Goal: Task Accomplishment & Management: Manage account settings

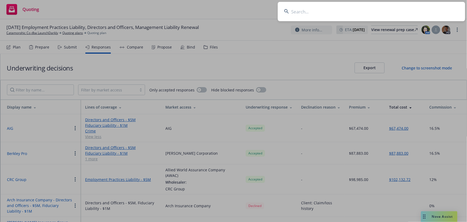
scroll to position [9, 0]
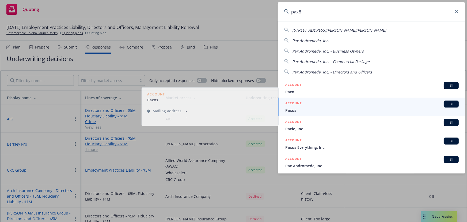
type input "pax8"
click at [321, 89] on span "Pax8" at bounding box center [373, 92] width 174 height 6
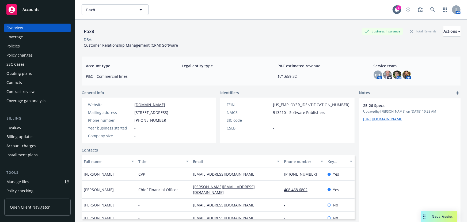
click at [34, 73] on div "Quoting plans" at bounding box center [37, 73] width 62 height 9
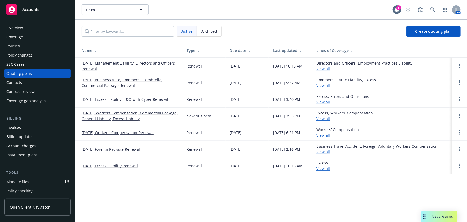
click at [142, 64] on link "[DATE] Management Liability, Directors and Officers Renewal" at bounding box center [130, 65] width 96 height 11
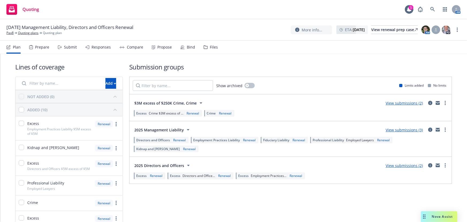
click at [70, 48] on div "Submit" at bounding box center [70, 47] width 13 height 4
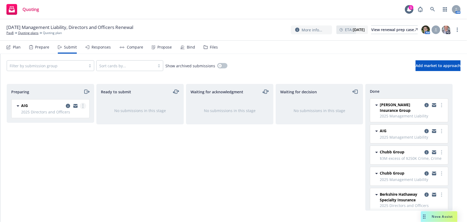
click at [81, 106] on link "more" at bounding box center [83, 106] width 6 height 6
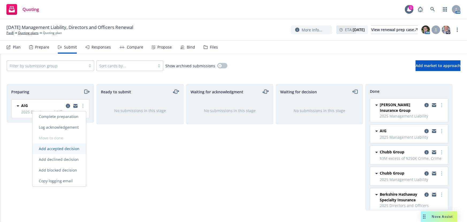
click at [65, 149] on span "Add accepted decision" at bounding box center [59, 148] width 54 height 5
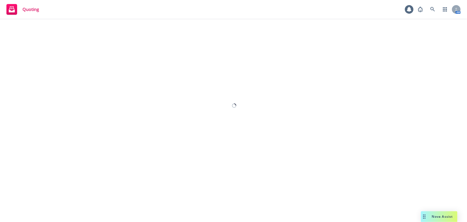
select select "12"
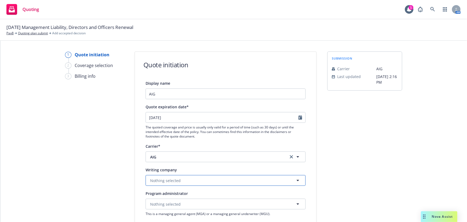
click at [193, 181] on button "Nothing selected" at bounding box center [226, 180] width 160 height 11
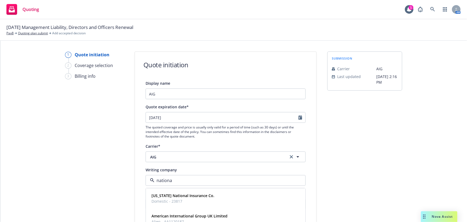
type input "national"
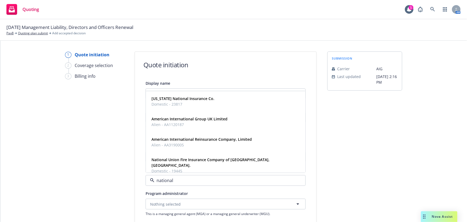
scroll to position [97, 0]
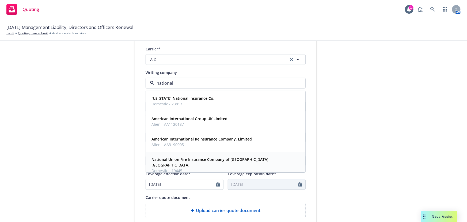
click at [226, 160] on strong "National Union Fire Insurance Company of Pittsburgh, Pa." at bounding box center [211, 162] width 118 height 11
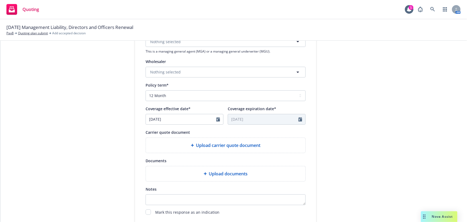
scroll to position [195, 0]
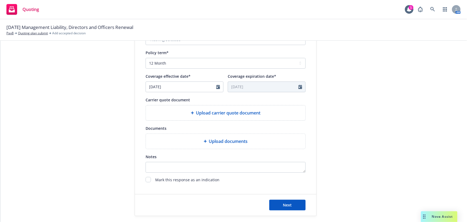
click at [285, 210] on div "Next" at bounding box center [226, 204] width 182 height 21
click at [286, 205] on span "Next" at bounding box center [287, 204] width 9 height 5
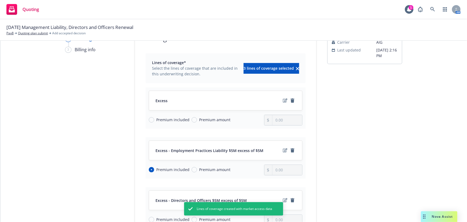
scroll to position [73, 0]
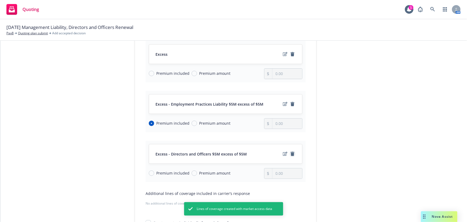
click at [291, 154] on icon "remove" at bounding box center [293, 154] width 4 height 4
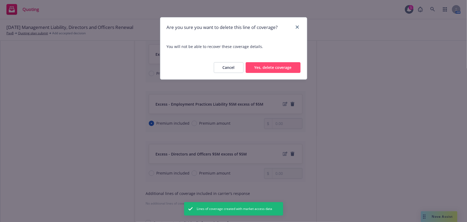
click at [274, 71] on button "Yes, delete coverage" at bounding box center [273, 67] width 55 height 11
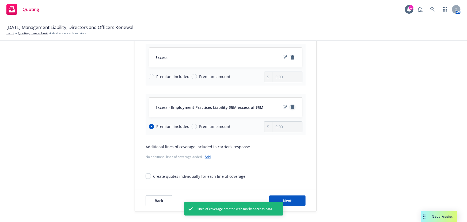
click at [291, 109] on link "remove" at bounding box center [293, 107] width 6 height 6
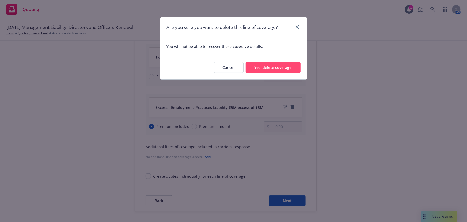
click at [264, 73] on div "Cancel Yes, delete coverage" at bounding box center [233, 68] width 147 height 24
click at [275, 66] on button "Yes, delete coverage" at bounding box center [273, 67] width 55 height 11
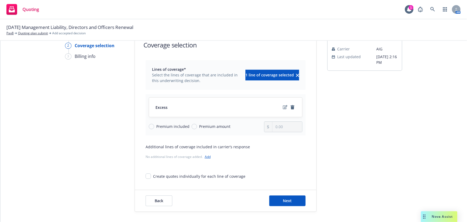
scroll to position [0, 0]
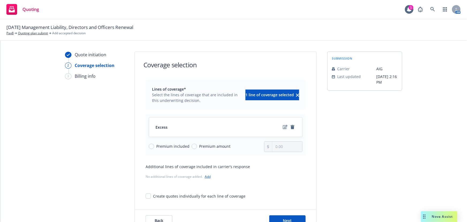
click at [283, 126] on icon "edit" at bounding box center [285, 127] width 5 height 4
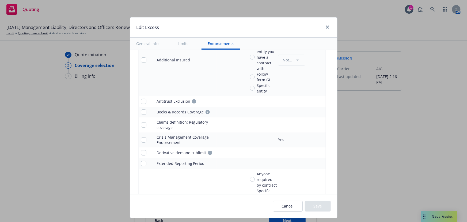
scroll to position [487, 0]
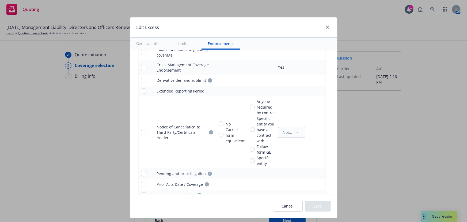
click at [293, 211] on button "Cancel" at bounding box center [288, 206] width 30 height 11
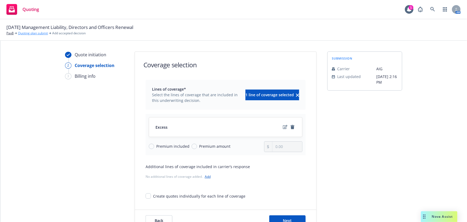
click at [31, 33] on link "Quoting plan submit" at bounding box center [33, 33] width 30 height 5
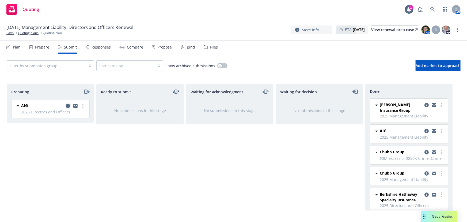
click at [67, 105] on icon "copy logging email" at bounding box center [68, 106] width 4 height 4
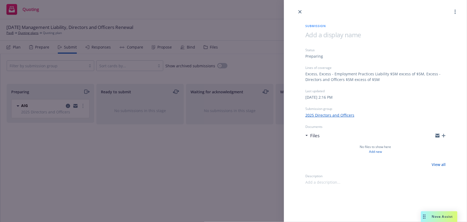
click at [189, 157] on div "Submission Status Preparing Lines of coverage Excess, Excess - Employment Pract…" at bounding box center [233, 111] width 467 height 222
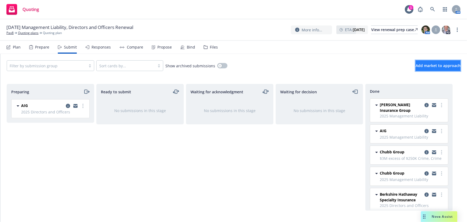
click at [429, 65] on span "Add market to approach" at bounding box center [438, 65] width 45 height 5
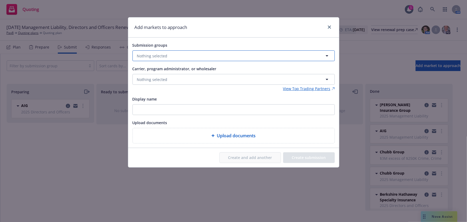
click at [259, 56] on button "Nothing selected" at bounding box center [234, 55] width 202 height 11
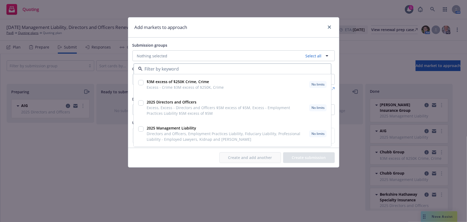
click at [92, 149] on div "Add markets to approach Submission groups Nothing selected Select all $3M exces…" at bounding box center [233, 111] width 467 height 222
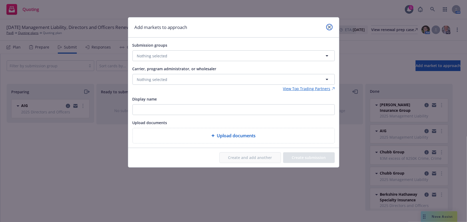
click at [329, 29] on link "close" at bounding box center [330, 27] width 6 height 6
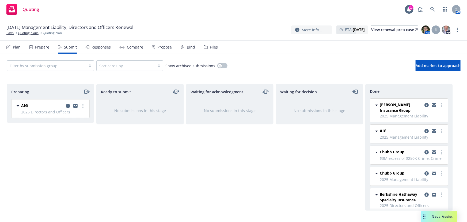
drag, startPoint x: 52, startPoint y: 49, endPoint x: 36, endPoint y: 48, distance: 16.3
click at [51, 49] on div "Plan Prepare Submit Responses Compare Propose Bind Files" at bounding box center [112, 47] width 212 height 13
click at [36, 48] on div "Prepare" at bounding box center [42, 47] width 14 height 4
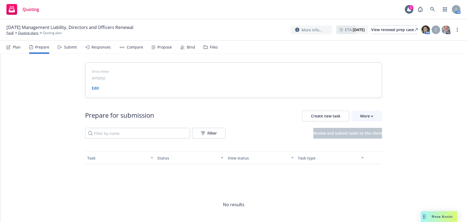
click at [64, 48] on div "Submit" at bounding box center [70, 47] width 13 height 4
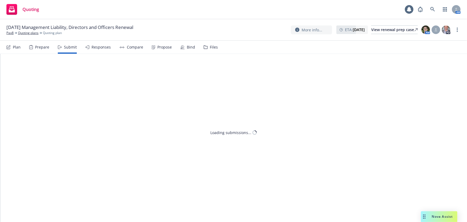
click at [15, 48] on div "Plan" at bounding box center [17, 47] width 8 height 4
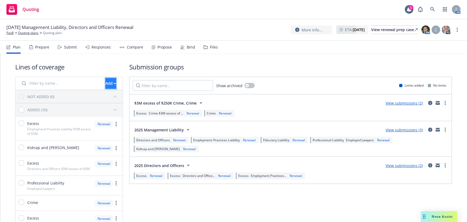
click at [107, 86] on button "Add" at bounding box center [111, 83] width 11 height 11
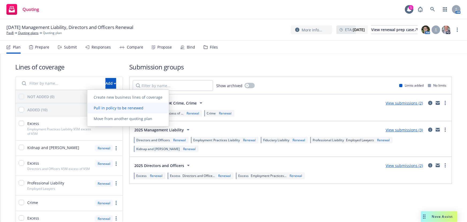
click at [102, 108] on span "Pull in policy to be renewed" at bounding box center [118, 107] width 63 height 5
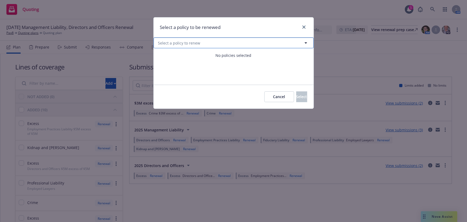
click at [216, 41] on button "Select a policy to renew" at bounding box center [234, 42] width 160 height 11
select select "ACTIVE"
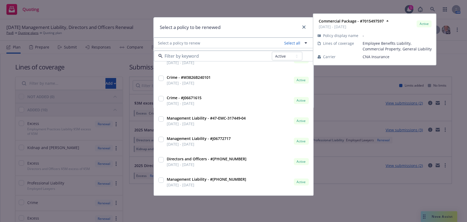
scroll to position [97, 0]
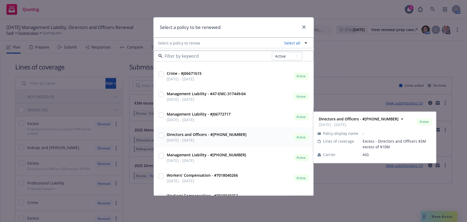
click at [226, 134] on strong "Directors and Officers - #01-660-48-76" at bounding box center [207, 134] width 80 height 5
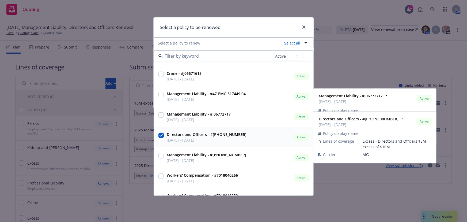
checkbox input "true"
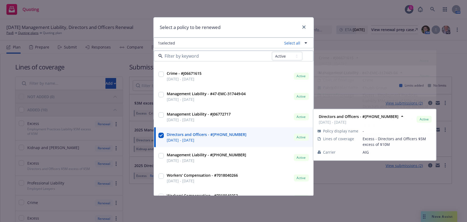
click at [240, 25] on div "Select a policy to be renewed" at bounding box center [234, 27] width 160 height 20
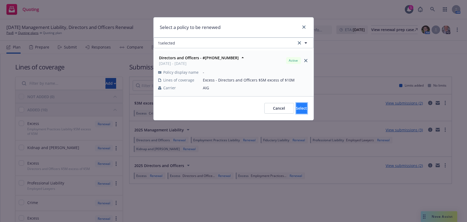
click at [297, 106] on span "Select" at bounding box center [302, 108] width 11 height 5
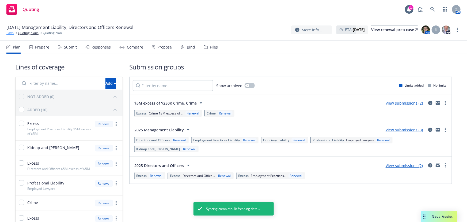
click at [13, 33] on link "Pax8" at bounding box center [9, 33] width 7 height 5
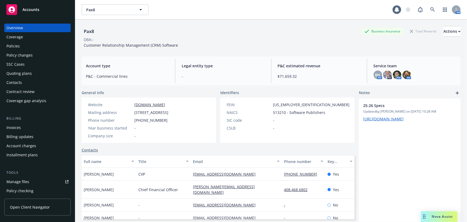
click at [14, 44] on div "Policies" at bounding box center [12, 46] width 13 height 9
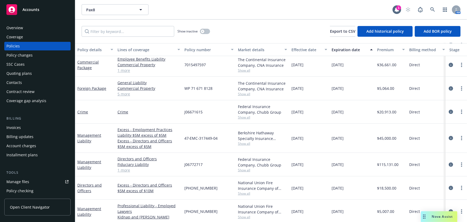
scroll to position [48, 0]
click at [153, 183] on link "Excess - Directors and Officers $5M excess of $10M" at bounding box center [149, 187] width 63 height 11
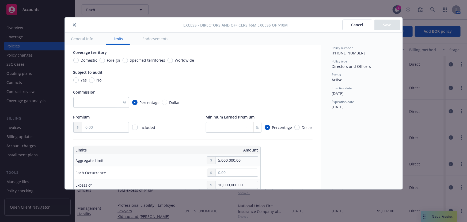
scroll to position [48, 0]
drag, startPoint x: 84, startPoint y: 133, endPoint x: 89, endPoint y: 130, distance: 5.6
click at [85, 133] on div "Display name Directors and Officers $5M excess of $10M Coverage trigger Claims-…" at bounding box center [192, 213] width 239 height 417
click at [95, 128] on input "text" at bounding box center [105, 127] width 46 height 10
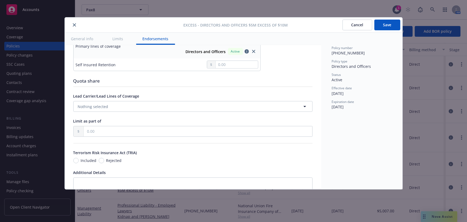
scroll to position [290, 0]
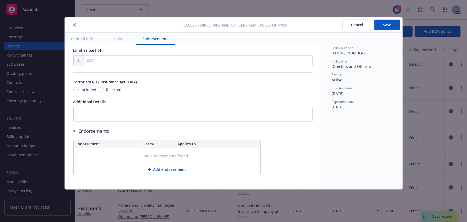
type input "18,500.00"
click at [384, 24] on button "Save" at bounding box center [388, 25] width 26 height 11
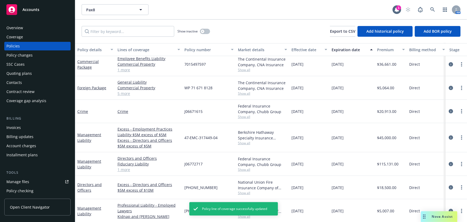
click at [33, 76] on div "Quoting plans" at bounding box center [37, 73] width 62 height 9
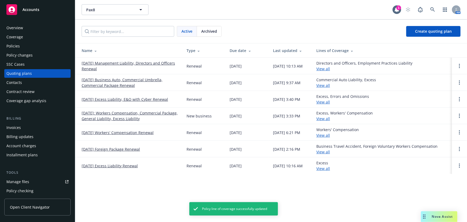
click at [136, 61] on link "10/06/25 Management Liability, Directors and Officers Renewal" at bounding box center [130, 65] width 96 height 11
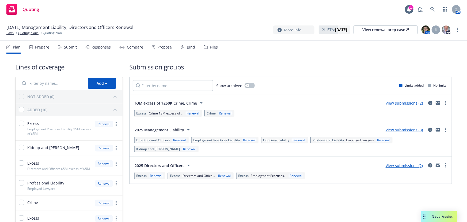
scroll to position [24, 0]
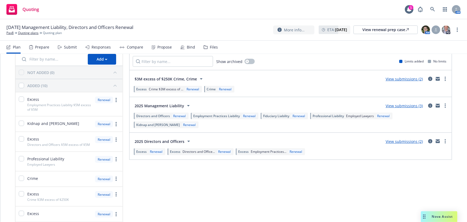
click at [138, 151] on span "Excess" at bounding box center [141, 151] width 10 height 5
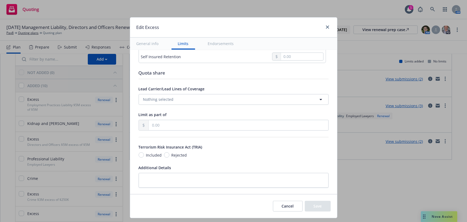
scroll to position [243, 0]
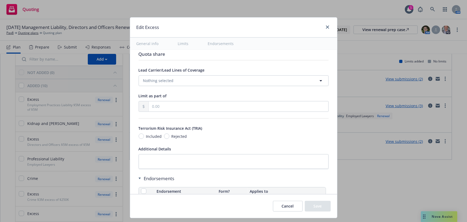
click at [285, 204] on button "Cancel" at bounding box center [288, 206] width 30 height 11
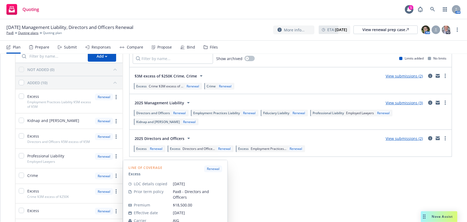
scroll to position [0, 0]
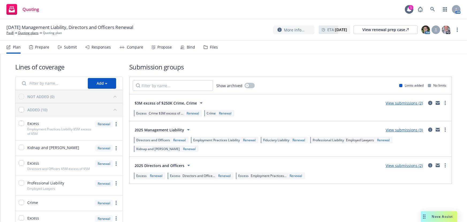
click at [75, 51] on div "Submit" at bounding box center [67, 47] width 19 height 13
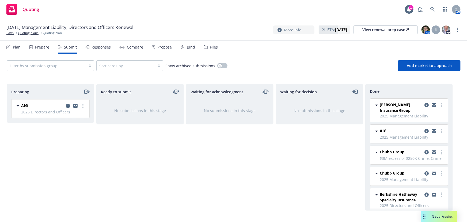
click at [79, 104] on div at bounding box center [75, 106] width 21 height 6
click at [82, 105] on icon "more" at bounding box center [82, 106] width 1 height 4
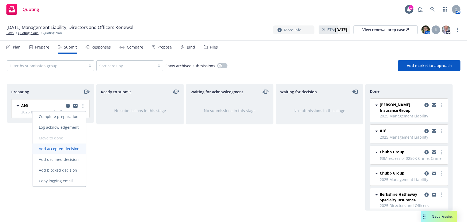
click at [75, 148] on span "Add accepted decision" at bounding box center [59, 148] width 54 height 5
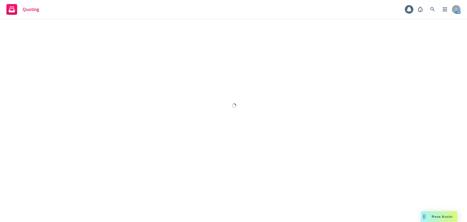
select select "12"
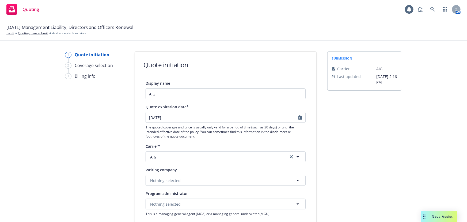
click at [188, 173] on div "Writing company Nothing selected" at bounding box center [226, 175] width 160 height 19
click at [192, 178] on button "Nothing selected" at bounding box center [226, 180] width 160 height 11
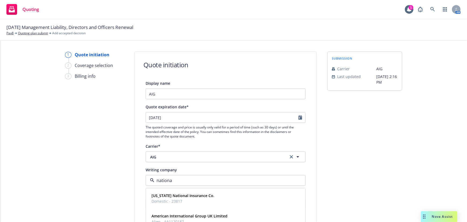
type input "national"
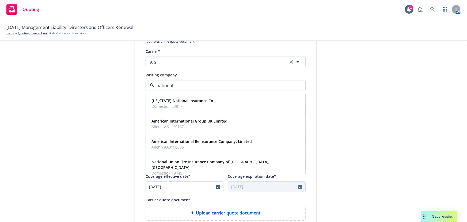
scroll to position [97, 0]
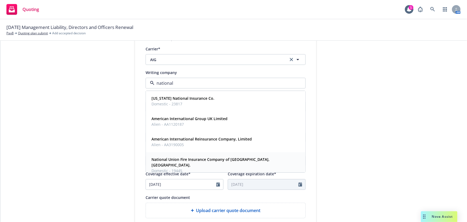
click at [212, 162] on strong "National Union Fire Insurance Company of Pittsburgh, Pa." at bounding box center [211, 162] width 118 height 11
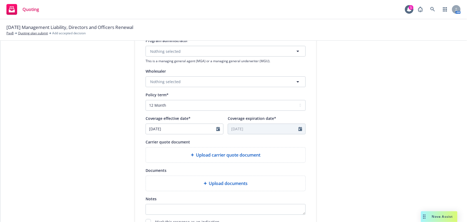
scroll to position [199, 0]
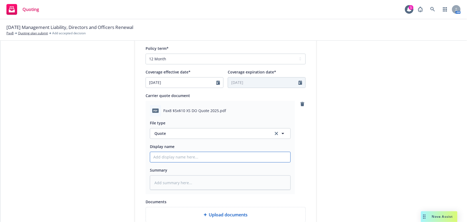
click at [199, 157] on input "Display name" at bounding box center [220, 157] width 140 height 10
type textarea "x"
type input "0"
type textarea "x"
type input "02"
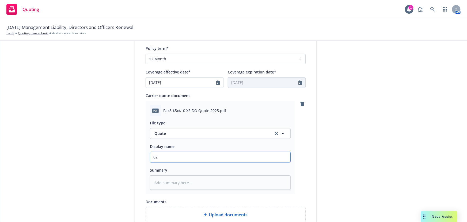
type textarea "x"
type input "02"
type textarea "x"
type input "02 P"
type textarea "x"
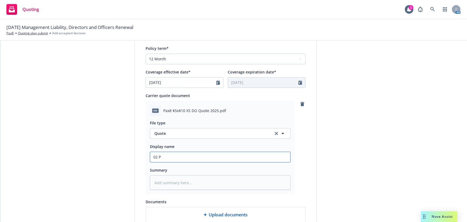
type input "02 Pa"
type textarea "x"
type input "02 Pax"
type textarea "x"
type input "02 Pax8"
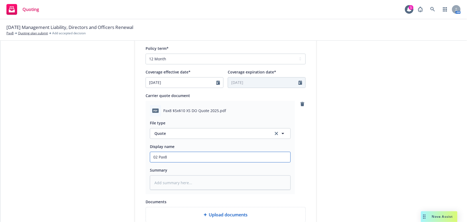
type textarea "x"
type input "02 Pax8"
type textarea "x"
type input "02 Pax8 A"
type textarea "x"
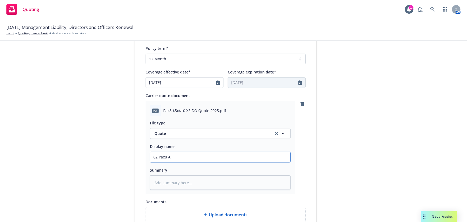
type input "02 Pax8 AI"
type textarea "x"
type input "02 Pax8 AIG"
type textarea "x"
type input "02 Pax8 AIG"
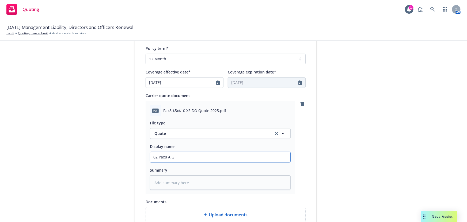
type textarea "x"
type input "02 Pax8 AIG $"
type textarea "x"
type input "02 Pax8 AIG $5"
type textarea "x"
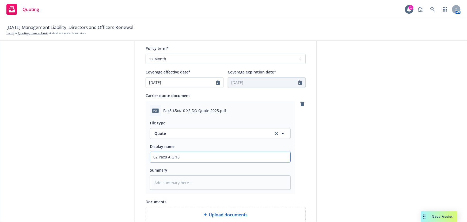
type input "02 Pax8 AIG $5M"
type textarea "x"
type input "02 Pax8 AIG $5M"
type textarea "x"
type input "02 Pax8 AIG $5M x"
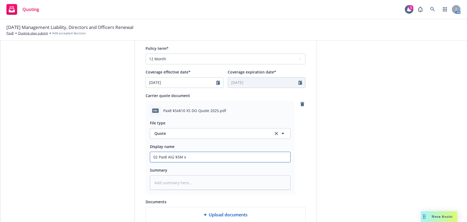
type textarea "x"
type input "02 Pax8 AIG $5M xs"
type textarea "x"
type input "02 Pax8 AIG $5M xs"
type textarea "x"
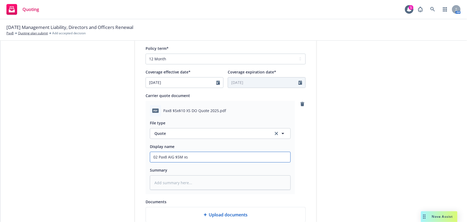
type input "02 Pax8 AIG $5M xs $"
type textarea "x"
type input "02 Pax8 AIG $5M xs $1"
type textarea "x"
type input "02 Pax8 AIG $5M xs $10"
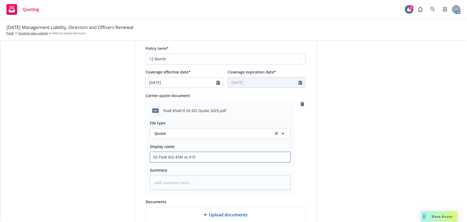
type textarea "x"
type input "02 Pax8 AIG $5M xs $10M"
type textarea "x"
type input "02 Pax8 AIG $5M xs $10M"
type textarea "x"
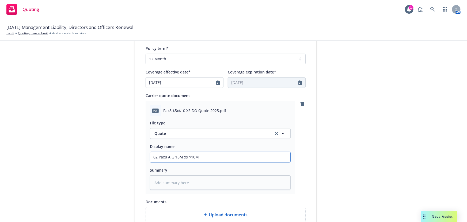
type input "02 Pax8 AIG $5M xs $10M D"
type textarea "x"
type input "02 Pax8 AIG $5M xs $10M D&"
type textarea "x"
type input "02 Pax8 AIG $5M xs $10M D&O"
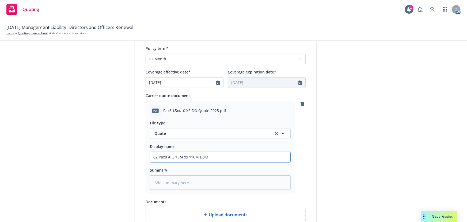
type textarea "x"
type input "02 Pax8 AIG $5M xs $10M D&O"
type textarea "x"
type input "02 Pax8 AIG $5M xs $10M D&O Q"
type textarea "x"
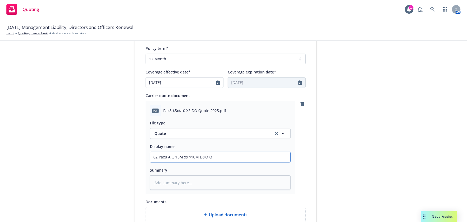
type input "02 Pax8 AIG $5M xs $10M D&O Qu"
type textarea "x"
type input "02 Pax8 AIG $5M xs $10M D&O Quot"
type textarea "x"
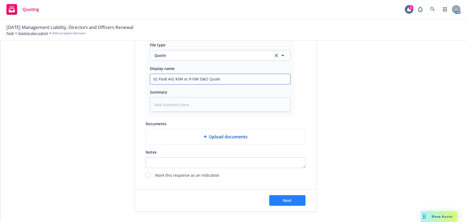
type input "02 Pax8 AIG $5M xs $10M D&O Quote"
click at [283, 199] on span "Next" at bounding box center [287, 200] width 9 height 5
type textarea "x"
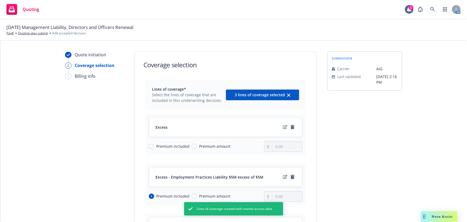
click at [292, 177] on icon "remove" at bounding box center [293, 177] width 4 height 4
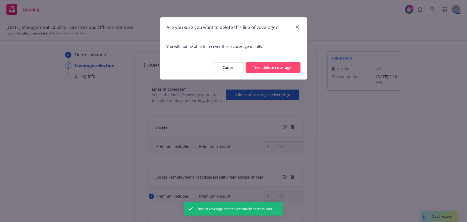
click at [276, 67] on button "Yes, delete coverage" at bounding box center [273, 67] width 55 height 11
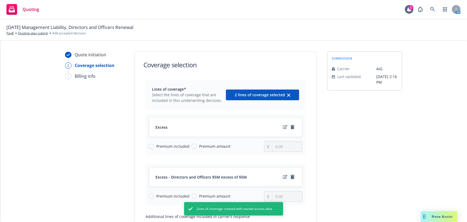
click at [291, 176] on icon "remove" at bounding box center [293, 177] width 4 height 4
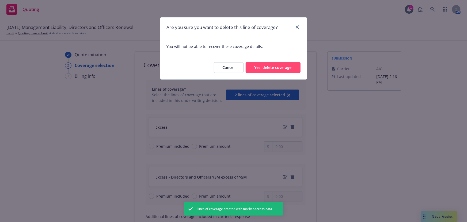
click at [275, 70] on button "Yes, delete coverage" at bounding box center [273, 67] width 55 height 11
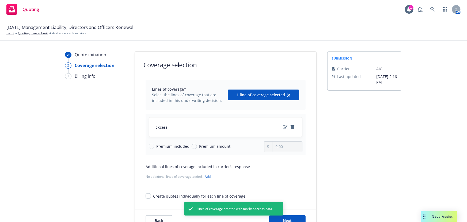
click at [211, 147] on span "Premium amount" at bounding box center [214, 146] width 31 height 6
click at [197, 147] on input "Premium amount" at bounding box center [194, 146] width 5 height 5
radio input "true"
drag, startPoint x: 284, startPoint y: 146, endPoint x: 243, endPoint y: 147, distance: 41.8
click at [243, 147] on div "Premium included Premium amount 0.00" at bounding box center [226, 146] width 154 height 11
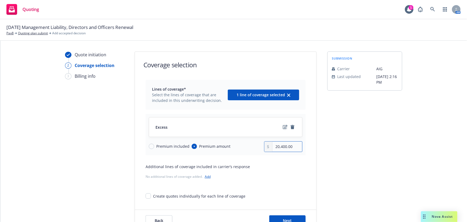
type input "20,400.00"
click at [283, 128] on icon "edit" at bounding box center [285, 127] width 5 height 4
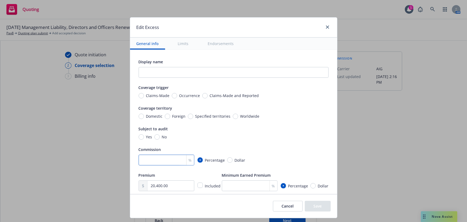
click at [164, 163] on input "number" at bounding box center [167, 160] width 56 height 11
type input "16.5"
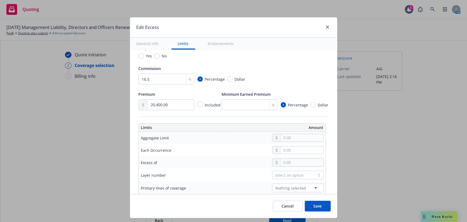
scroll to position [122, 0]
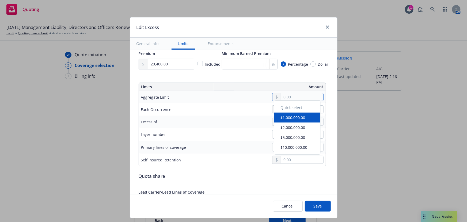
click at [311, 97] on input "text" at bounding box center [302, 96] width 42 height 7
type input "5,000,000.00"
click at [299, 139] on button "$5,000,000.00" at bounding box center [298, 139] width 46 height 10
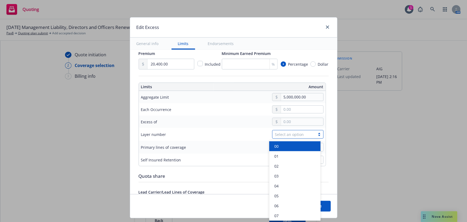
click at [287, 130] on div "Select an option" at bounding box center [294, 134] width 43 height 8
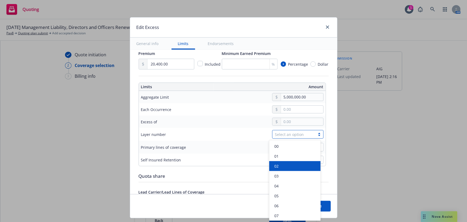
click at [290, 165] on div "02" at bounding box center [295, 166] width 45 height 6
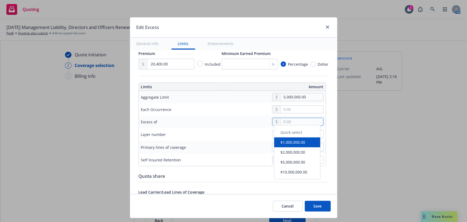
click at [286, 121] on input "text" at bounding box center [302, 121] width 42 height 7
type input "$5M excess of $10M"
type input "10,000,000.00"
click at [302, 174] on button "$10,000,000.00" at bounding box center [298, 174] width 46 height 10
click at [285, 141] on td "Nothing selected" at bounding box center [272, 147] width 107 height 13
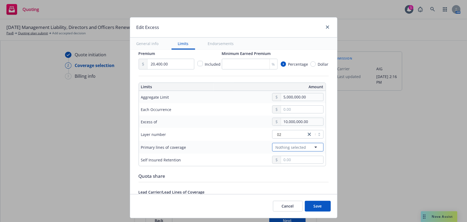
click at [285, 147] on span "Nothing selected" at bounding box center [291, 147] width 31 height 6
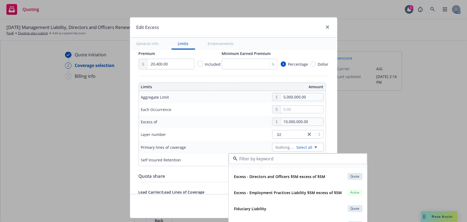
scroll to position [48, 0]
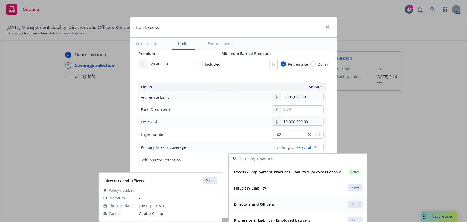
click at [295, 205] on div "Directors and Officers Quote" at bounding box center [298, 203] width 132 height 9
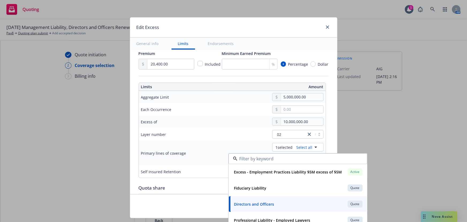
type input "Directors and Officers $5M excess of $10M"
click at [194, 121] on div "Excess of" at bounding box center [179, 121] width 76 height 6
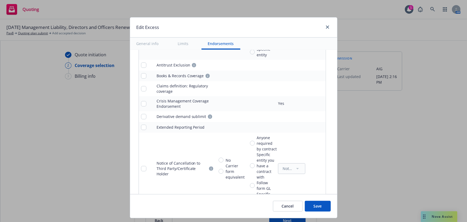
scroll to position [389, 0]
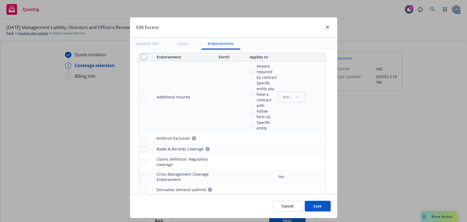
click at [141, 57] on input "checkbox" at bounding box center [143, 56] width 5 height 5
checkbox input "true"
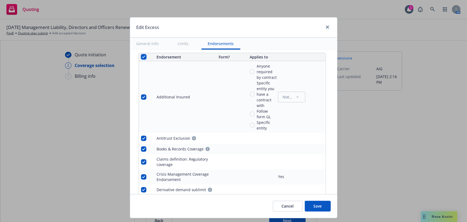
checkbox input "true"
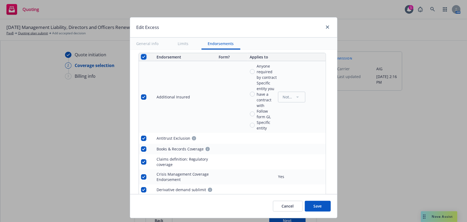
checkbox input "true"
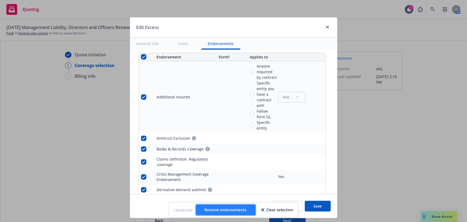
click at [242, 210] on span "Remove endorsements" at bounding box center [226, 209] width 42 height 5
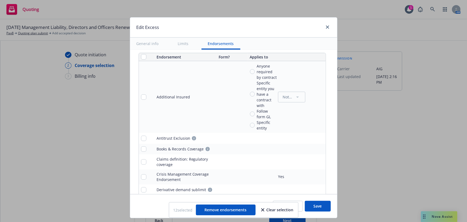
scroll to position [298, 0]
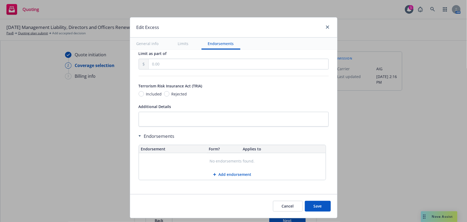
click at [324, 209] on button "Save" at bounding box center [318, 206] width 26 height 11
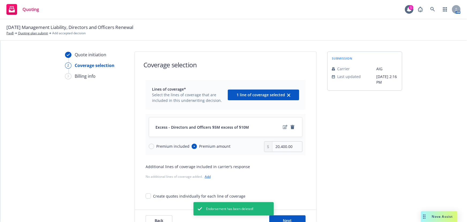
scroll to position [20, 0]
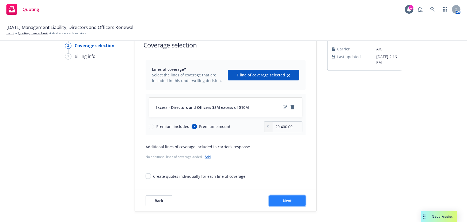
click at [291, 199] on button "Next" at bounding box center [287, 200] width 36 height 11
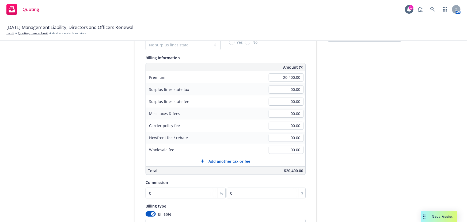
scroll to position [93, 0]
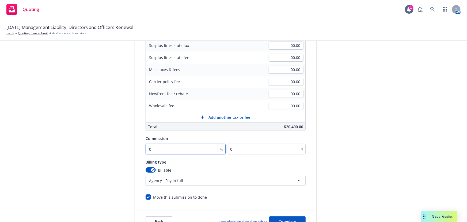
click at [174, 149] on input "0" at bounding box center [186, 149] width 80 height 11
type input "1"
type input "204"
type input "16"
type input "3264"
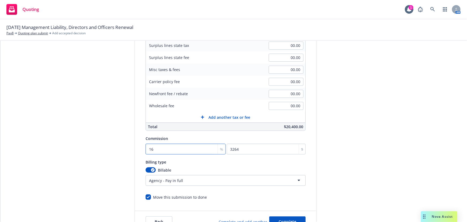
type input "16.5"
type input "3366"
type input "16.5"
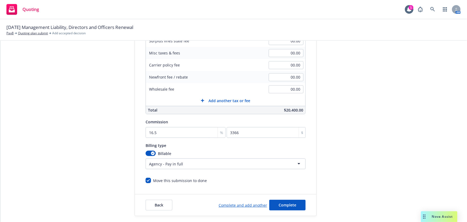
scroll to position [114, 0]
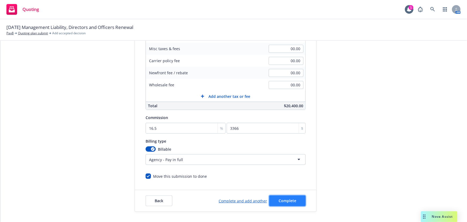
click at [289, 203] on button "Complete" at bounding box center [287, 200] width 36 height 11
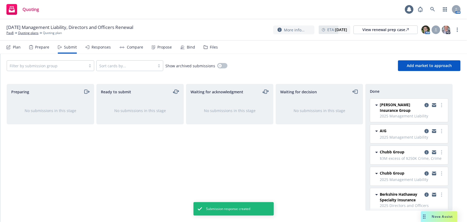
click at [102, 50] on div "Responses" at bounding box center [97, 47] width 25 height 13
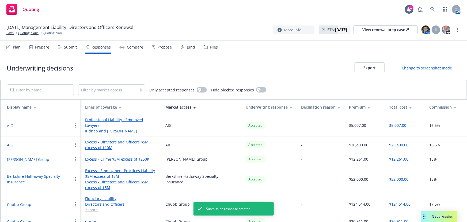
click at [402, 107] on div "Total cost" at bounding box center [405, 107] width 32 height 6
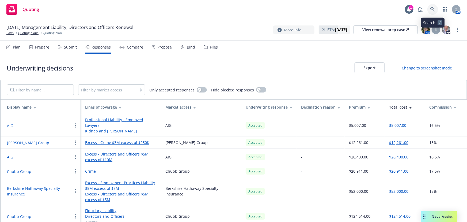
click at [435, 11] on icon at bounding box center [433, 9] width 5 height 5
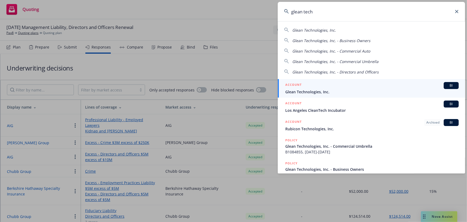
type input "glean tech"
click at [317, 90] on span "Glean Technologies, Inc." at bounding box center [373, 92] width 174 height 6
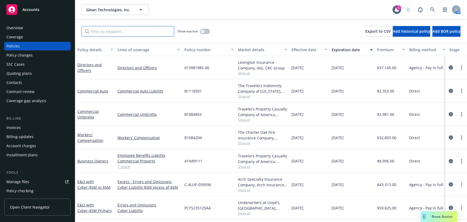
click at [107, 33] on input "Filter by keyword..." at bounding box center [128, 31] width 93 height 11
click at [98, 65] on link "Directors and Officers" at bounding box center [89, 67] width 24 height 11
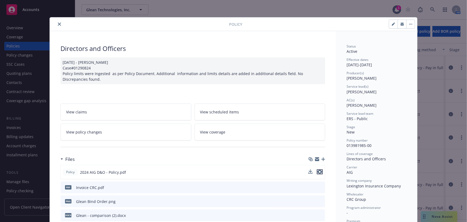
click at [319, 171] on icon "preview file" at bounding box center [320, 172] width 5 height 4
drag, startPoint x: 58, startPoint y: 26, endPoint x: 61, endPoint y: 26, distance: 3.7
click at [58, 26] on button "close" at bounding box center [59, 24] width 6 height 6
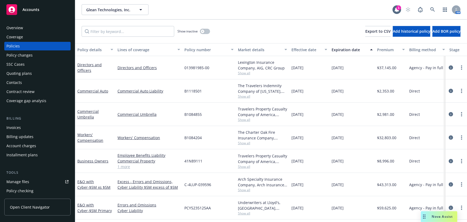
click at [32, 73] on div "Quoting plans" at bounding box center [37, 73] width 62 height 9
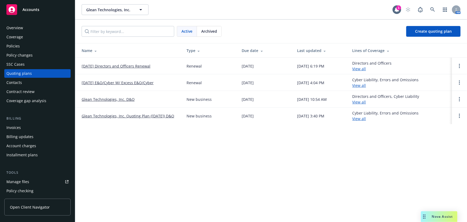
click at [124, 66] on link "[DATE] Directors and Officers Renewal" at bounding box center [116, 66] width 69 height 6
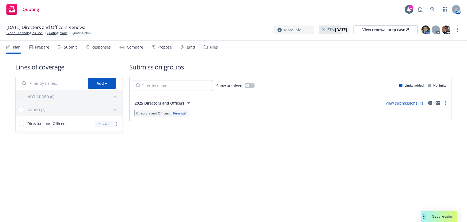
click at [74, 48] on div "Submit" at bounding box center [70, 47] width 13 height 4
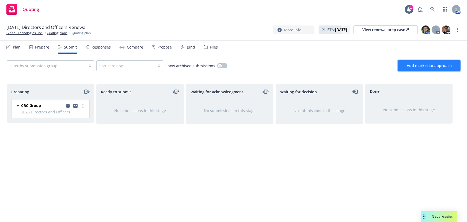
click at [435, 66] on span "Add market to approach" at bounding box center [429, 65] width 45 height 5
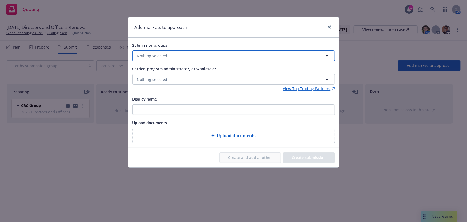
click at [198, 57] on button "Nothing selected" at bounding box center [234, 55] width 202 height 11
click at [180, 83] on strong "2025 Directors and Officers" at bounding box center [172, 81] width 50 height 5
checkbox input "true"
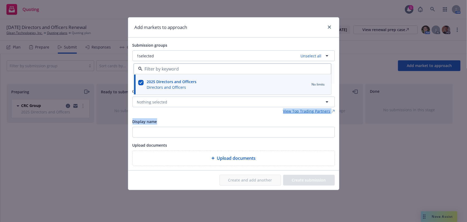
click at [203, 116] on div "Submission groups 1 selected Unselect all 2025 Directors and Officers Directors…" at bounding box center [234, 104] width 202 height 124
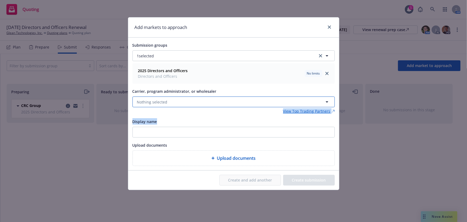
click at [207, 101] on button "Nothing selected" at bounding box center [234, 101] width 202 height 11
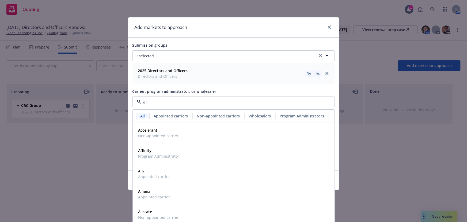
type input "aig"
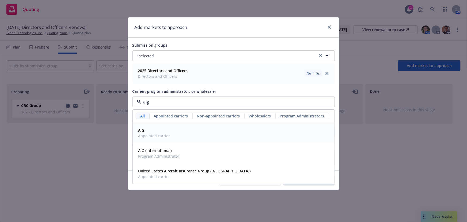
click at [194, 130] on div "AIG Appointed carrier" at bounding box center [233, 132] width 195 height 13
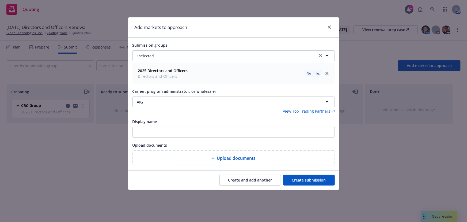
click at [316, 181] on button "Create submission" at bounding box center [309, 180] width 52 height 11
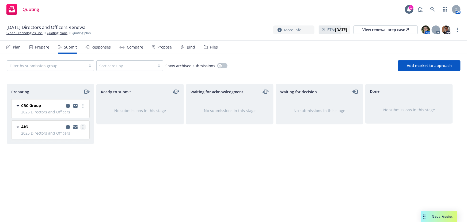
click at [83, 128] on circle "more" at bounding box center [82, 128] width 1 height 1
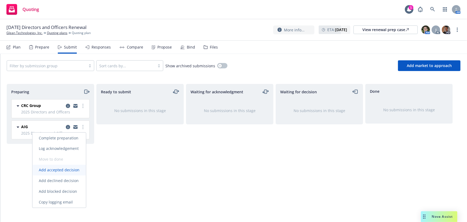
click at [74, 171] on span "Add accepted decision" at bounding box center [59, 169] width 54 height 5
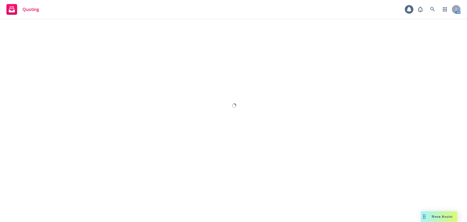
select select "12"
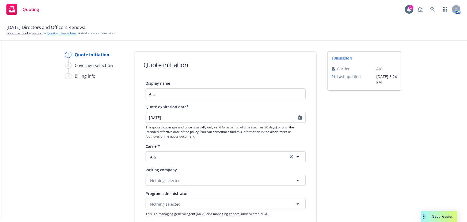
click at [56, 32] on link "Quoting plan submit" at bounding box center [62, 33] width 30 height 5
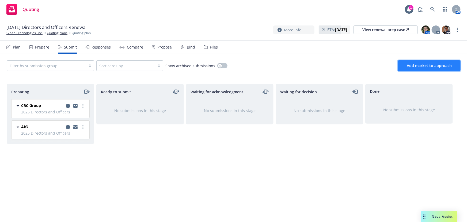
click at [437, 67] on span "Add market to approach" at bounding box center [429, 65] width 45 height 5
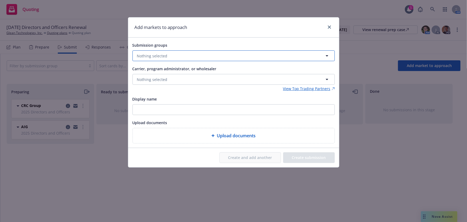
click at [172, 55] on button "Nothing selected" at bounding box center [234, 55] width 202 height 11
click at [159, 82] on strong "2025 Directors and Officers" at bounding box center [172, 81] width 50 height 5
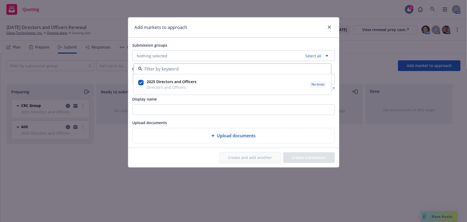
checkbox input "true"
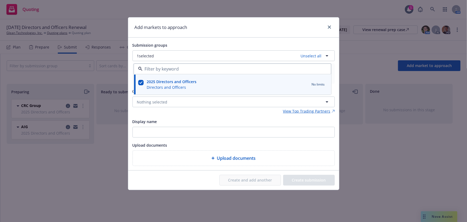
click at [185, 35] on div "Add markets to approach" at bounding box center [233, 27] width 211 height 20
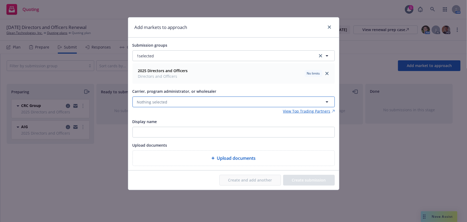
click at [158, 102] on span "Nothing selected" at bounding box center [152, 102] width 31 height 6
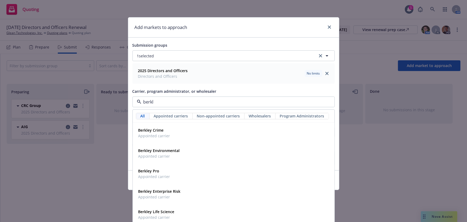
type input "berkle"
click at [172, 172] on div "Berkley Pro Appointed carrier" at bounding box center [233, 173] width 195 height 13
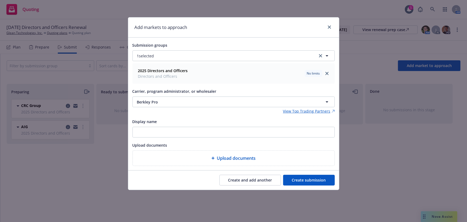
click at [305, 175] on button "Create submission" at bounding box center [309, 180] width 52 height 11
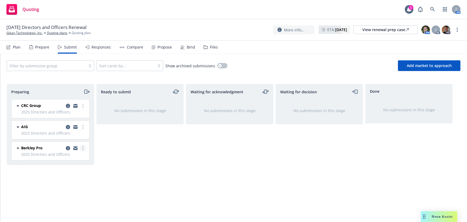
click at [80, 149] on link "more" at bounding box center [83, 148] width 6 height 6
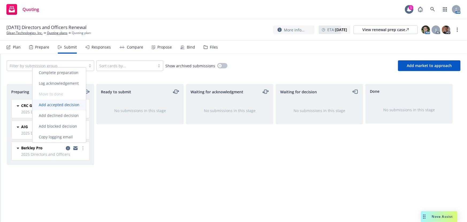
click at [72, 101] on link "Add accepted decision" at bounding box center [59, 105] width 54 height 11
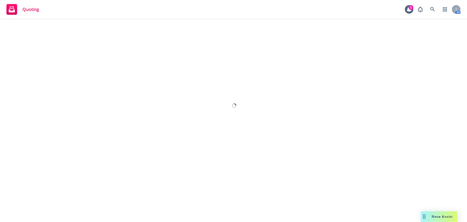
select select "12"
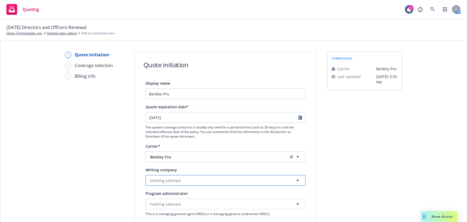
click at [197, 179] on button "Nothing selected" at bounding box center [226, 180] width 160 height 11
type input "berkley"
click at [215, 155] on span "Berkley Pro" at bounding box center [215, 157] width 130 height 6
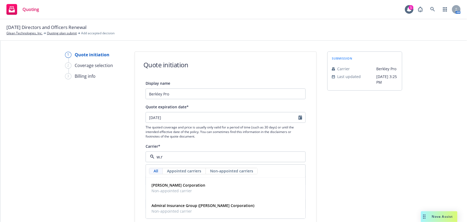
type input "w.r."
click at [208, 183] on div "[PERSON_NAME] Corporation Non-appointed carrier" at bounding box center [225, 187] width 153 height 13
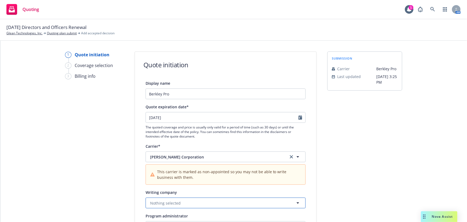
click at [190, 198] on button "Nothing selected" at bounding box center [226, 202] width 160 height 11
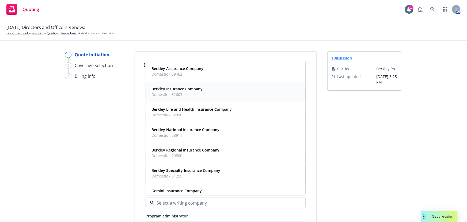
click at [200, 95] on span "Domestic - 32603" at bounding box center [177, 95] width 51 height 6
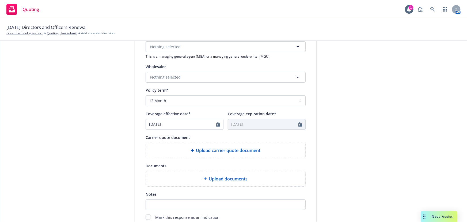
scroll to position [222, 0]
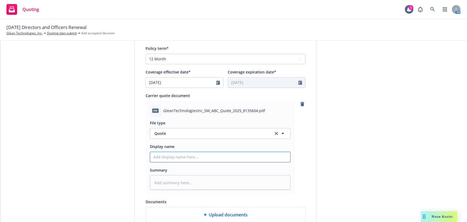
click at [211, 155] on input "Display name" at bounding box center [220, 157] width 140 height 10
type textarea "x"
type input "0"
type textarea "x"
type input "00"
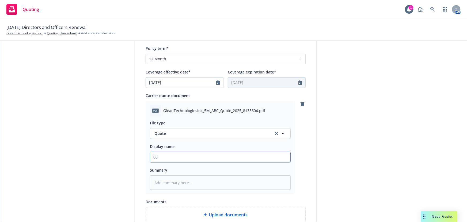
type textarea "x"
type input "00G"
type textarea "x"
type input "00Gl"
type textarea "x"
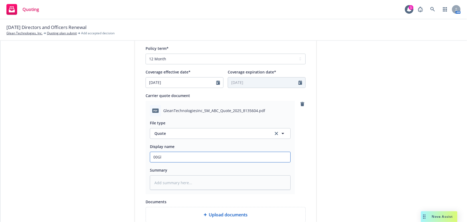
type input "00Gle"
type textarea "x"
type input "00Glea"
type textarea "x"
type input "00Glean"
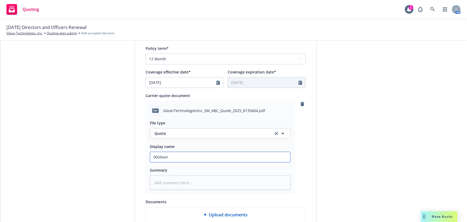
type textarea "x"
type input "00Glea"
type textarea "x"
type input "00Gle"
type textarea "x"
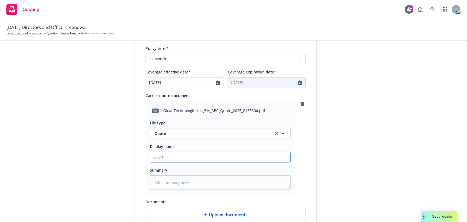
type input "00Gl"
type textarea "x"
type input "00G"
type textarea "x"
type input "00"
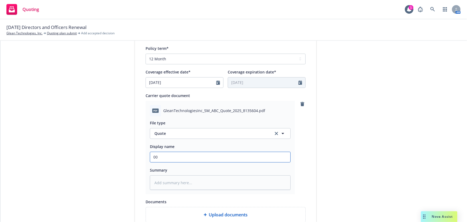
type textarea "x"
type input "00"
type textarea "x"
type input "00 G"
type textarea "x"
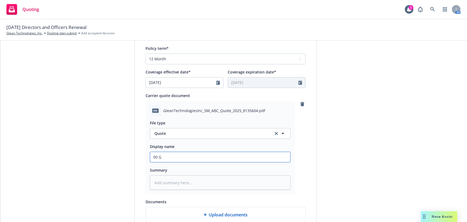
type input "00 Gl"
type textarea "x"
type input "00 Gle"
type textarea "x"
type input "00 Glea"
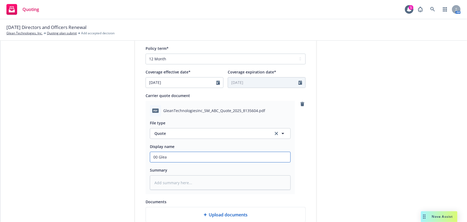
type textarea "x"
type input "00 Glean"
type textarea "x"
type input "00 Glean"
type textarea "x"
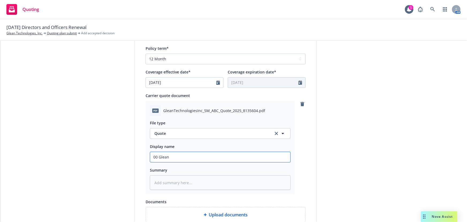
type input "00 Glean B"
type textarea "x"
type input "00 Glean Be"
type textarea "x"
type input "00 Glean Ber"
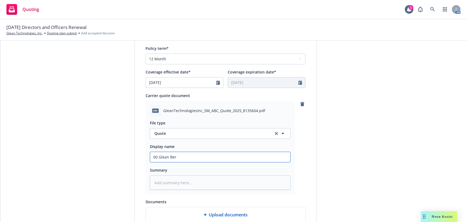
type textarea "x"
type input "00 [PERSON_NAME]"
type textarea "x"
type input "00 Glean Berkl"
type textarea "x"
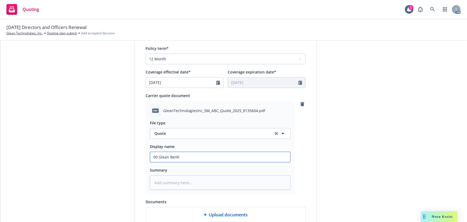
type input "00 [PERSON_NAME]"
type textarea "x"
type input "00 [PERSON_NAME]"
type textarea "x"
type input "00 [PERSON_NAME]"
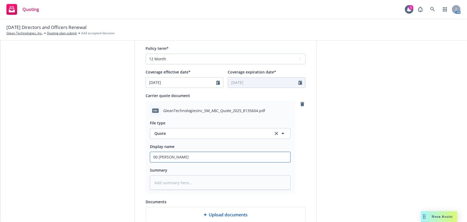
type textarea "x"
type input "00 [PERSON_NAME] M"
type textarea "x"
type input "00 Glean Berkley MG"
type textarea "x"
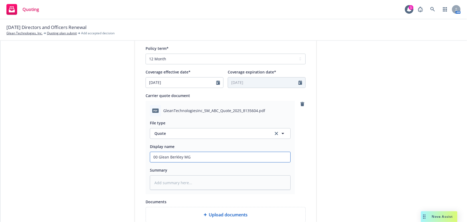
type input "00 [PERSON_NAME] M"
type textarea "x"
type input "00 [PERSON_NAME] Mg"
type textarea "x"
type input "00 [PERSON_NAME] Mgm"
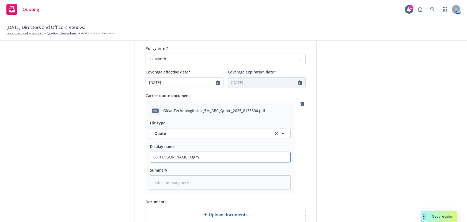
type textarea "x"
type input "00 Glean Berkley Mgmt"
type textarea "x"
type input "00 Glean Berkley Mgmt"
type textarea "x"
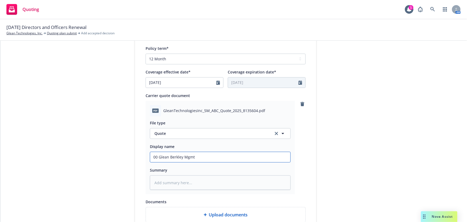
type input "00 Glean Berkley Mgmt L"
type textarea "x"
type input "00 Glean Berkley Mgmt [PERSON_NAME]"
type textarea "x"
type input "00 Glean Berkley Mgmt Lia"
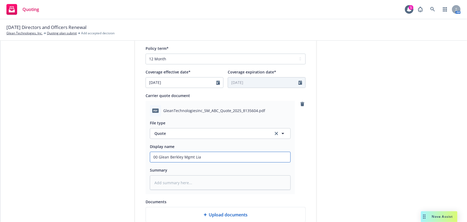
type textarea "x"
type input "00 Glean Berkley Mgmt Liab"
type textarea "x"
type input "00 Glean Berkley Mgmt Liabi"
type textarea "x"
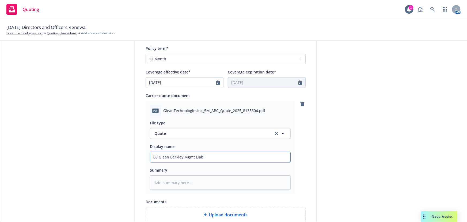
type input "00 Glean Berkley Mgmt Liabil"
type textarea "x"
type input "00 Glean Berkley Mgmt Liabili"
type textarea "x"
type input "00 Glean Berkley Mgmt Liabilit"
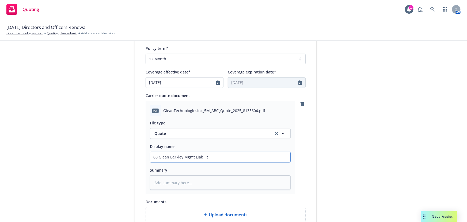
type textarea "x"
type input "00 Glean Berkley Mgmt Liability"
type textarea "x"
type input "00 Glean Berkley Mgmt Liability"
type textarea "x"
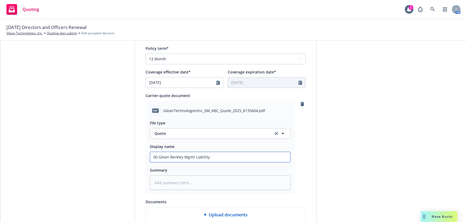
type input "00 Glean Berkley Mgmt Liability O"
type textarea "x"
type input "00 Glean Berkley Mgmt Liability Op"
type textarea "x"
type input "00 Glean Berkley Mgmt Liability Opt"
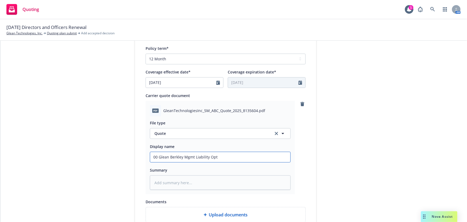
type textarea "x"
type input "00 Glean Berkley Mgmt Liability Opti"
type textarea "x"
type input "00 Glean Berkley Mgmt Liability Optio"
type textarea "x"
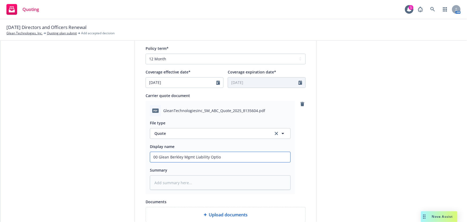
type input "00 Glean Berkley Mgmt Liability Option"
type textarea "x"
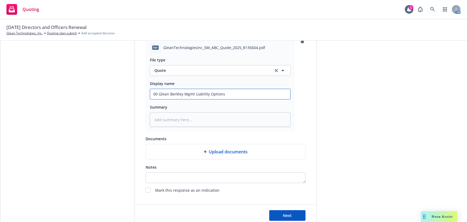
scroll to position [295, 0]
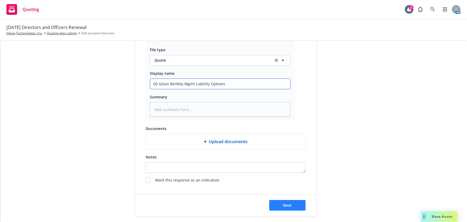
type input "00 Glean Berkley Mgmt Liability Options"
click at [293, 205] on button "Next" at bounding box center [287, 205] width 36 height 11
type textarea "x"
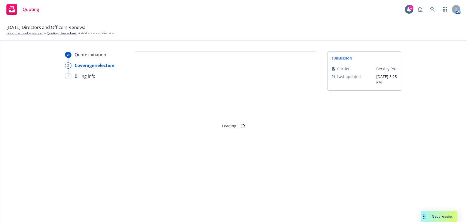
scroll to position [0, 0]
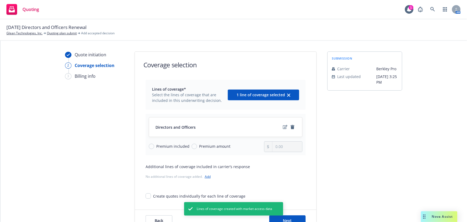
click at [209, 144] on span "Premium amount" at bounding box center [214, 146] width 31 height 6
click at [197, 144] on input "Premium amount" at bounding box center [194, 146] width 5 height 5
radio input "true"
type input "0.00"
click at [206, 179] on div "No additional lines of coverage added. Add" at bounding box center [226, 177] width 160 height 6
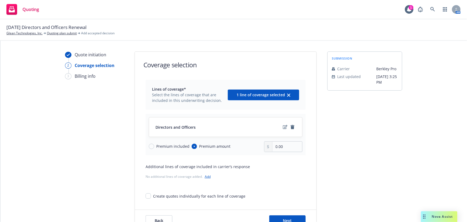
click at [208, 176] on link "Add" at bounding box center [208, 176] width 6 height 5
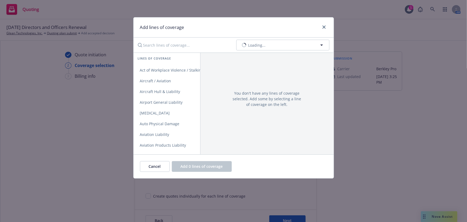
click at [193, 48] on input "Search lines of coverage..." at bounding box center [183, 45] width 97 height 11
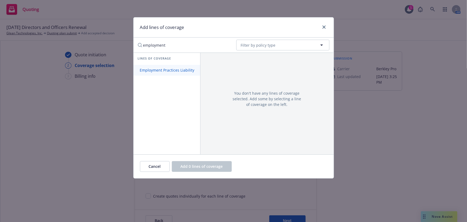
click at [176, 69] on span "Employment Practices Liability" at bounding box center [167, 69] width 67 height 5
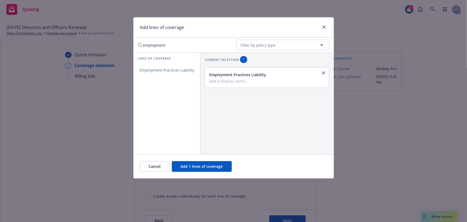
click at [181, 46] on input "employment" at bounding box center [183, 45] width 97 height 11
drag, startPoint x: 195, startPoint y: 48, endPoint x: 133, endPoint y: 47, distance: 62.1
click at [133, 47] on div "Add lines of coverage employment No readable name Filter by policy type Lines o…" at bounding box center [233, 111] width 467 height 222
type input "fiduci"
click at [166, 72] on span "Fiduciary Liability" at bounding box center [156, 69] width 44 height 5
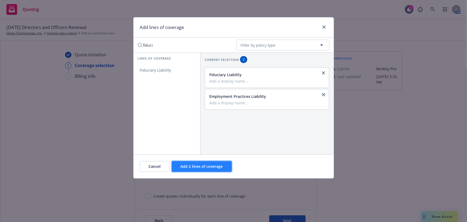
click at [220, 168] on span "Add 2 lines of coverage" at bounding box center [202, 166] width 42 height 5
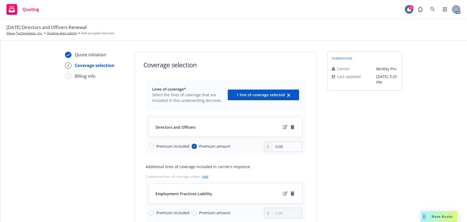
scroll to position [24, 0]
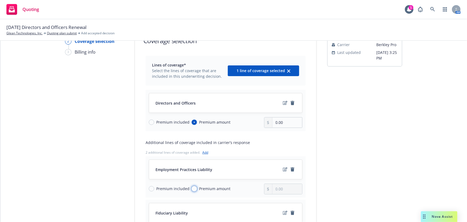
click at [193, 188] on input "Premium amount" at bounding box center [194, 188] width 5 height 5
radio input "true"
type input "0.00"
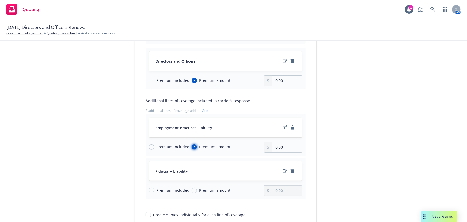
scroll to position [97, 0]
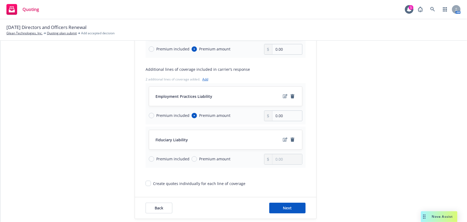
click at [197, 161] on span "Premium amount" at bounding box center [213, 159] width 33 height 6
click at [194, 161] on input "Premium amount" at bounding box center [194, 158] width 5 height 5
radio input "true"
type input "0.00"
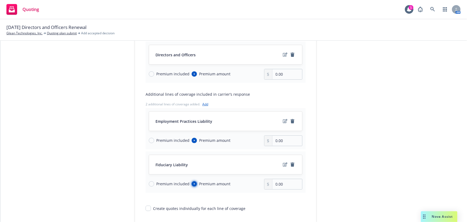
scroll to position [48, 0]
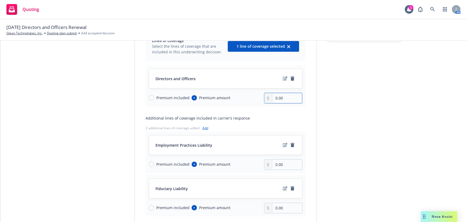
click at [288, 94] on input "0.00" at bounding box center [288, 98] width 30 height 10
drag, startPoint x: 295, startPoint y: 97, endPoint x: 227, endPoint y: 96, distance: 68.0
click at [227, 96] on div "Premium included Premium amount 0.00" at bounding box center [226, 98] width 154 height 11
type input "40,631.00"
drag, startPoint x: 291, startPoint y: 167, endPoint x: 263, endPoint y: 166, distance: 27.6
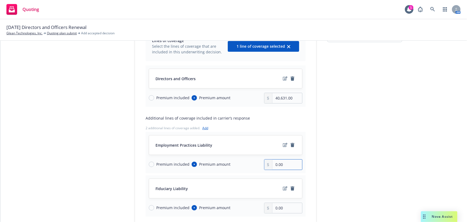
click at [264, 166] on div "0.00" at bounding box center [283, 164] width 39 height 11
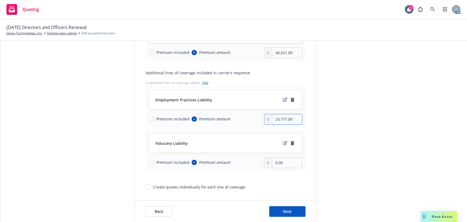
scroll to position [97, 0]
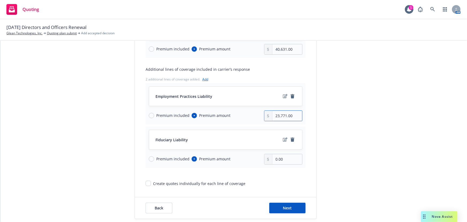
type input "23,771.00"
drag, startPoint x: 253, startPoint y: 159, endPoint x: 236, endPoint y: 159, distance: 16.6
click at [237, 159] on div "Premium included Premium amount 0.00" at bounding box center [226, 159] width 154 height 11
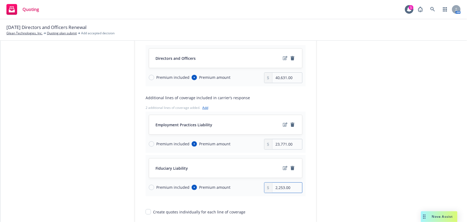
scroll to position [24, 0]
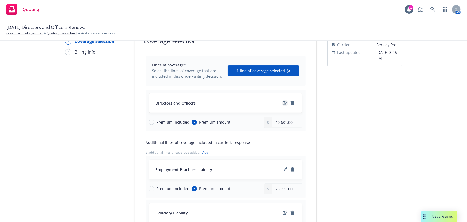
type input "2,253.00"
click at [283, 101] on icon "edit" at bounding box center [285, 103] width 5 height 4
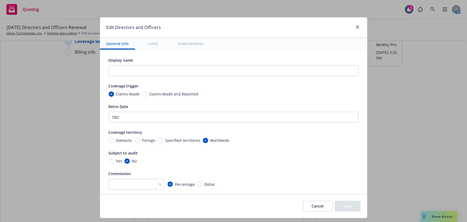
scroll to position [0, 0]
drag, startPoint x: 139, startPoint y: 119, endPoint x: 89, endPoint y: 120, distance: 49.8
click at [91, 120] on div "Edit Directors and Officers General info Limits Endorsements Display name Cover…" at bounding box center [233, 111] width 467 height 222
type textarea "x"
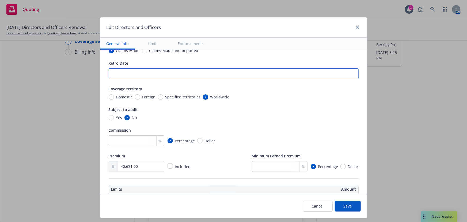
type textarea "x"
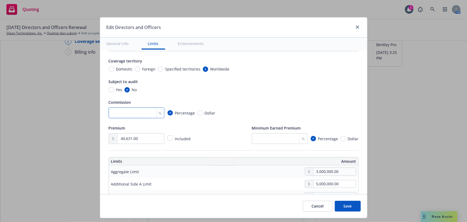
click at [128, 114] on input "number" at bounding box center [137, 112] width 56 height 11
type input "1"
type textarea "x"
type input "16.5"
type textarea "x"
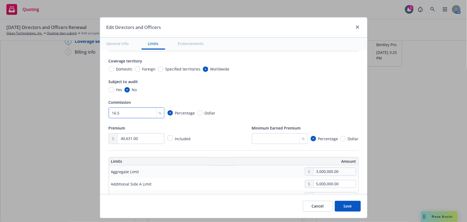
type input "16.5"
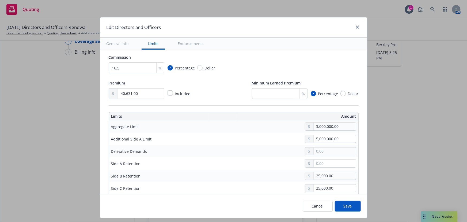
scroll to position [170, 0]
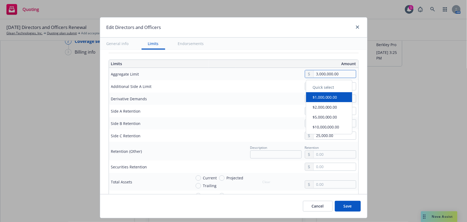
click at [332, 73] on input "3,000,000.00" at bounding box center [335, 73] width 42 height 7
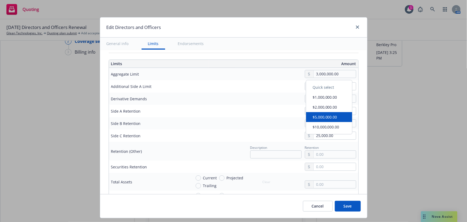
click at [324, 119] on button "$5,000,000.00" at bounding box center [329, 117] width 46 height 10
type textarea "x"
type input "5,000,000.00"
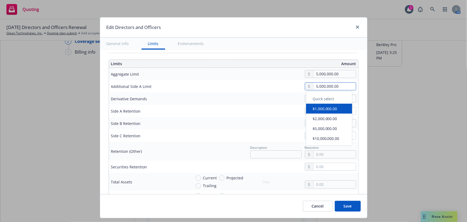
drag, startPoint x: 340, startPoint y: 88, endPoint x: 289, endPoint y: 86, distance: 50.6
click at [289, 86] on div "5,000,000.00" at bounding box center [274, 86] width 165 height 8
click at [324, 105] on button "$1,000,000.00" at bounding box center [329, 109] width 46 height 10
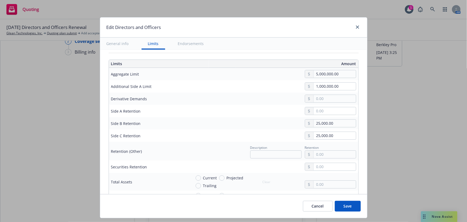
type textarea "x"
type input "1,000,000.00"
click at [247, 99] on div at bounding box center [274, 99] width 165 height 8
drag, startPoint x: 332, startPoint y: 122, endPoint x: 287, endPoint y: 123, distance: 45.0
click at [294, 123] on div "25,000.00" at bounding box center [274, 123] width 165 height 8
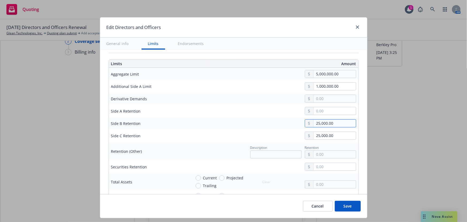
type textarea "x"
type input "1.00"
type textarea "x"
type input "150.00"
type textarea "x"
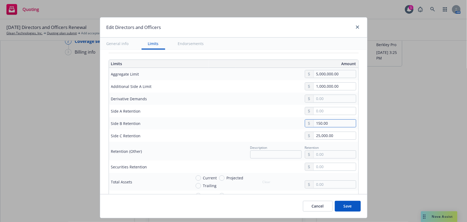
type input "1,500.00"
type textarea "x"
type input "15,000.00"
type textarea "x"
type input "150,000.00"
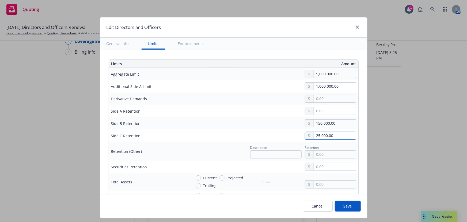
drag, startPoint x: 340, startPoint y: 136, endPoint x: 255, endPoint y: 136, distance: 85.2
click at [256, 136] on div "25,000.00" at bounding box center [274, 136] width 165 height 8
type textarea "x"
type input "1.00"
type textarea "x"
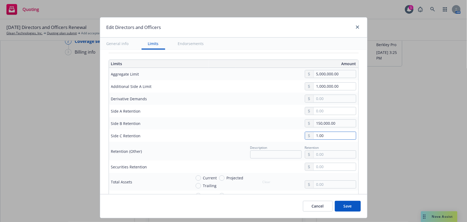
type input "15.00"
type textarea "x"
type input "150.00"
type textarea "x"
type input "1,500.00"
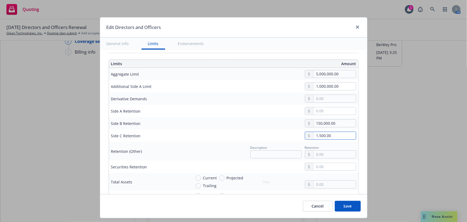
type textarea "x"
type input "15,000.00"
type textarea "x"
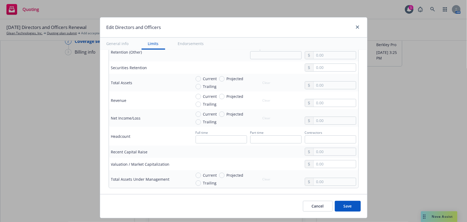
scroll to position [268, 0]
type input "150,000.00"
click at [203, 80] on span "Current" at bounding box center [210, 80] width 14 height 6
click at [201, 80] on input "Current" at bounding box center [198, 80] width 5 height 5
radio input "true"
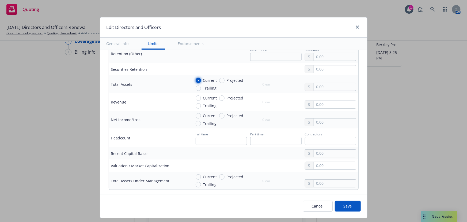
type textarea "x"
click at [206, 97] on span "Current" at bounding box center [210, 98] width 14 height 6
click at [201, 97] on input "Current" at bounding box center [198, 97] width 5 height 5
radio input "true"
type textarea "x"
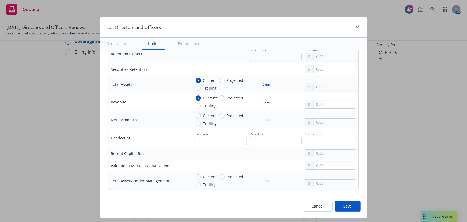
click at [201, 116] on span "Current" at bounding box center [209, 116] width 16 height 6
click at [199, 116] on input "Current" at bounding box center [198, 115] width 5 height 5
radio input "true"
click at [323, 91] on td "Current Projected Trailing Clear" at bounding box center [273, 84] width 169 height 18
click at [326, 88] on input "text" at bounding box center [335, 86] width 42 height 7
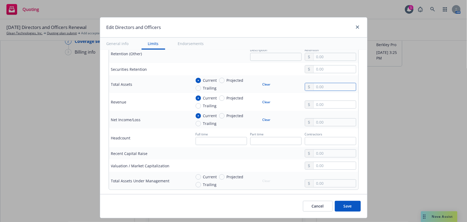
type textarea "x"
type input "6.00"
type textarea "x"
type input "62.00"
type textarea "x"
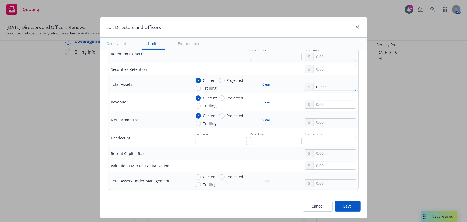
type input "626.00"
type textarea "x"
type input "6,263.00"
type textarea "x"
type input "62,634.00"
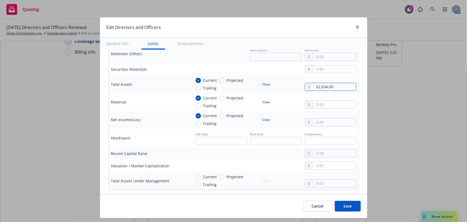
type textarea "x"
type input "626,345.00"
type textarea "x"
type input "6,263,453.00"
type textarea "x"
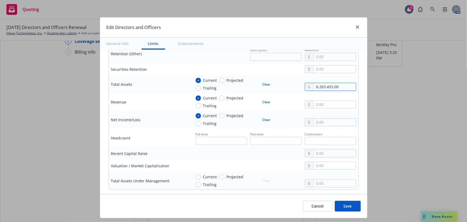
type input "62,634,534.00"
type textarea "x"
type input "626,345,347.00"
click at [324, 105] on input "text" at bounding box center [335, 104] width 42 height 7
type textarea "x"
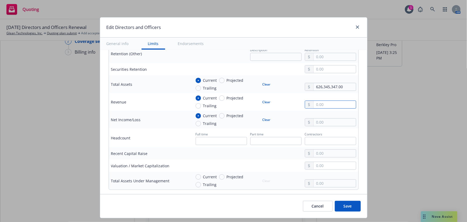
type input "6.00"
type textarea "x"
type input "60.00"
type textarea "x"
type input "603.00"
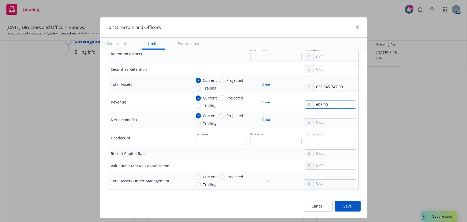
type textarea "x"
type input "6,035.00"
type textarea "x"
type input "60,352.00"
type textarea "x"
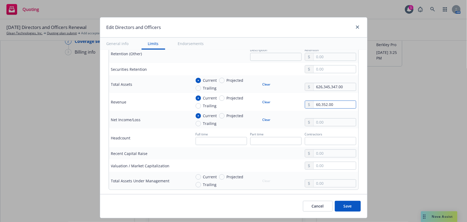
type input "603,526.00"
type textarea "x"
type input "6,035,262.00"
type textarea "x"
type input "60,352,624.00"
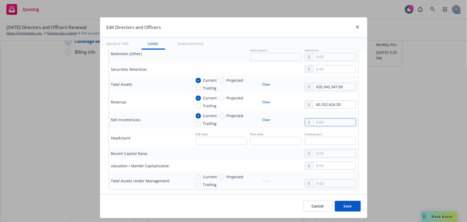
click at [334, 123] on input "text" at bounding box center [335, 121] width 42 height 7
type textarea "x"
type input "-"
type textarea "x"
type input "-4.00"
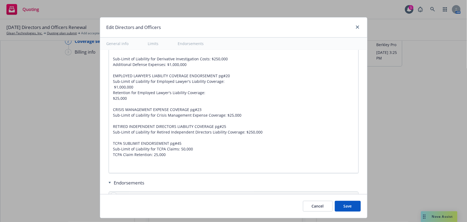
scroll to position [536, 0]
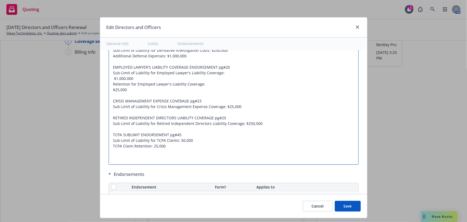
click at [175, 149] on textarea "[DATE] - [PERSON_NAME] Sub-Limit of Liability for Derivative Investigation Cost…" at bounding box center [234, 98] width 250 height 133
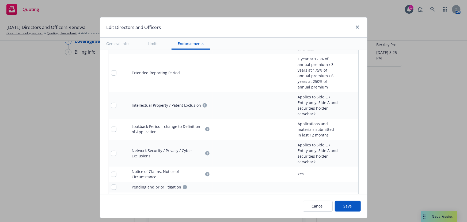
scroll to position [653, 0]
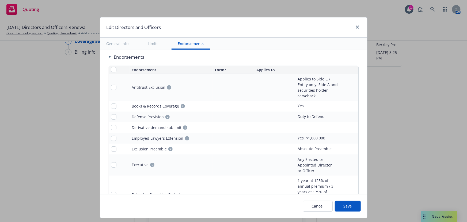
click at [342, 87] on icon "pencil" at bounding box center [343, 87] width 3 height 3
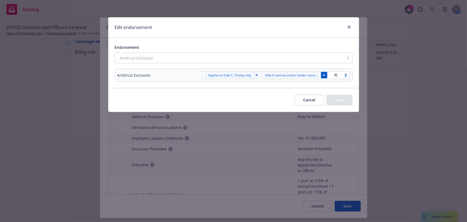
click at [325, 75] on icon "Remove [object Object]" at bounding box center [324, 75] width 4 height 4
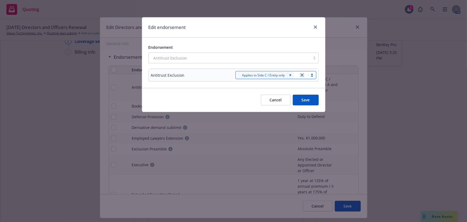
click at [303, 75] on icon "close" at bounding box center [302, 74] width 3 height 3
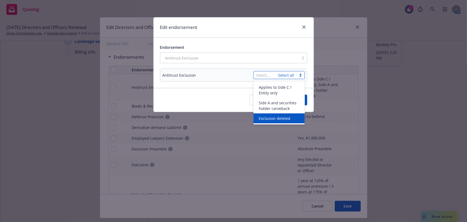
click at [290, 119] on div "Exclusion deleted" at bounding box center [279, 118] width 45 height 6
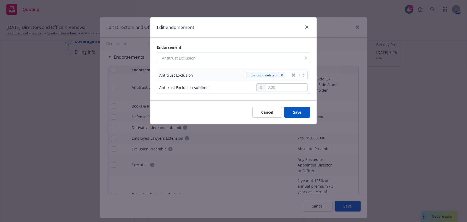
click at [195, 86] on div "Antitrust Exclusion sublimit" at bounding box center [184, 88] width 50 height 6
click at [293, 88] on input "text" at bounding box center [287, 87] width 42 height 7
click at [296, 112] on button "Save" at bounding box center [297, 112] width 26 height 11
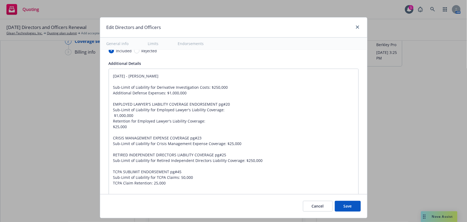
scroll to position [506, 0]
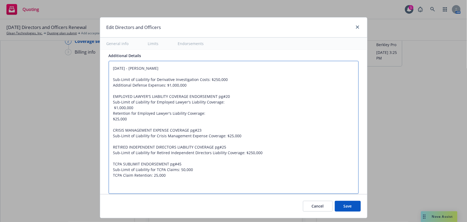
drag, startPoint x: 179, startPoint y: 175, endPoint x: 107, endPoint y: 65, distance: 131.1
click at [109, 65] on textarea "[DATE] - [PERSON_NAME] Sub-Limit of Liability for Derivative Investigation Cost…" at bounding box center [234, 127] width 250 height 133
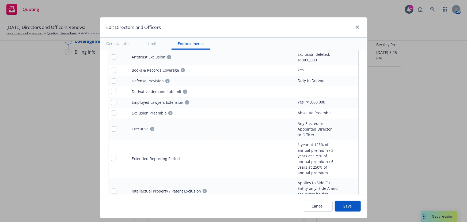
scroll to position [555, 0]
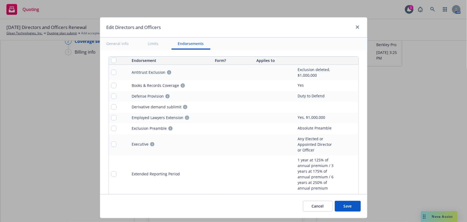
click at [340, 93] on link "pencil" at bounding box center [343, 96] width 6 height 6
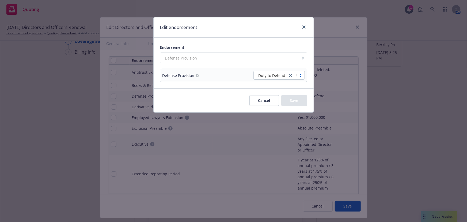
click at [298, 76] on div at bounding box center [296, 75] width 17 height 6
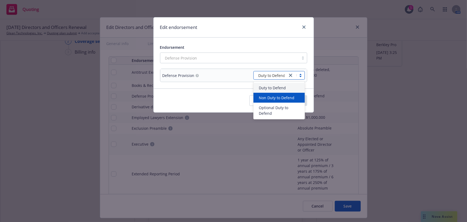
click at [286, 99] on span "Non Duty to Defend" at bounding box center [277, 98] width 36 height 6
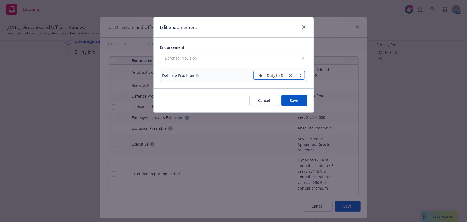
click at [295, 102] on button "Save" at bounding box center [295, 100] width 26 height 11
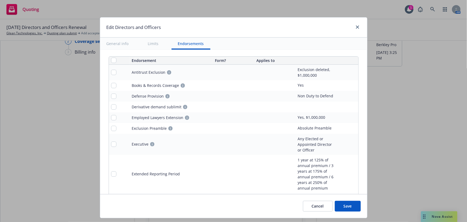
click at [342, 106] on icon "pencil" at bounding box center [343, 106] width 3 height 3
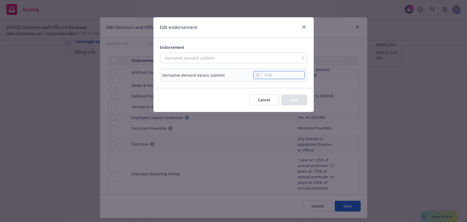
click at [280, 75] on input "text" at bounding box center [283, 74] width 42 height 7
click at [267, 99] on button "Cancel" at bounding box center [265, 100] width 30 height 11
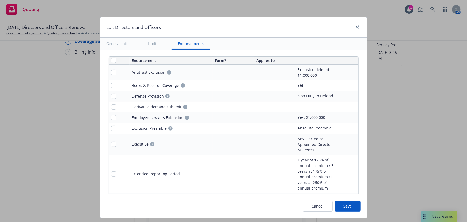
click at [342, 104] on link "pencil" at bounding box center [343, 107] width 6 height 6
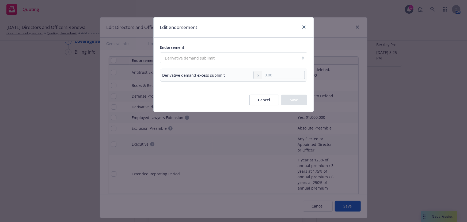
click at [284, 81] on td at bounding box center [274, 75] width 66 height 12
click at [283, 75] on input "text" at bounding box center [283, 74] width 42 height 7
click at [301, 102] on button "Save" at bounding box center [295, 100] width 26 height 11
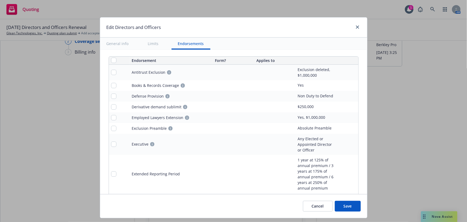
scroll to position [580, 0]
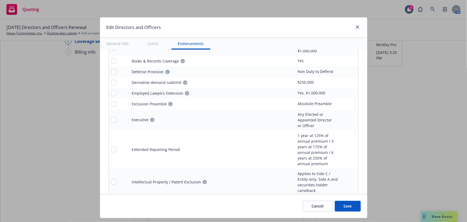
click at [351, 148] on icon "remove" at bounding box center [353, 149] width 4 height 4
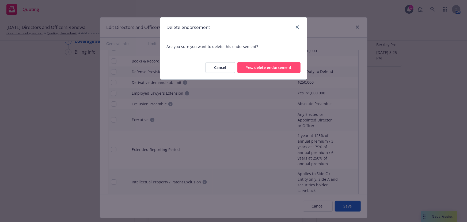
click at [221, 65] on button "Cancel" at bounding box center [221, 67] width 30 height 11
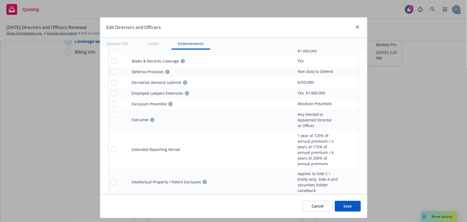
click at [342, 146] on link "pencil" at bounding box center [343, 149] width 6 height 6
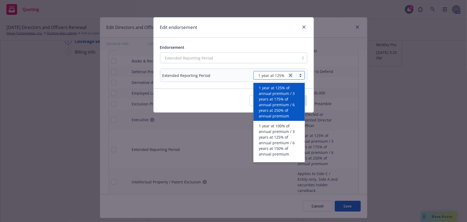
click at [293, 76] on link "close" at bounding box center [291, 75] width 6 height 6
click at [249, 58] on div "Extended Reporting Period" at bounding box center [233, 57] width 147 height 11
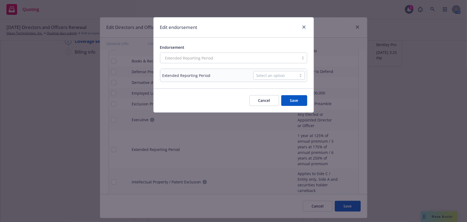
click at [296, 102] on button "Save" at bounding box center [295, 100] width 26 height 11
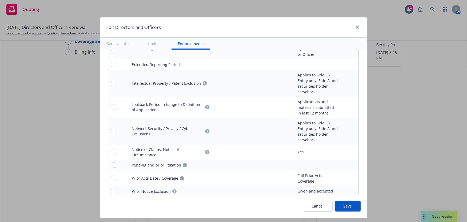
scroll to position [653, 0]
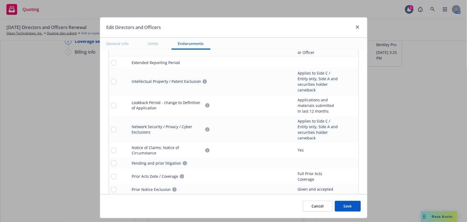
click at [342, 80] on icon "pencil" at bounding box center [343, 81] width 3 height 3
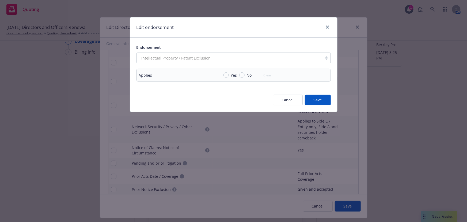
click at [275, 60] on div "Intellectual Property / Patent Exclusion" at bounding box center [234, 57] width 194 height 11
click at [292, 99] on button "Cancel" at bounding box center [288, 100] width 30 height 11
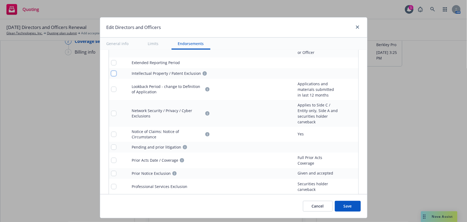
click at [111, 72] on input "checkbox" at bounding box center [113, 73] width 5 height 5
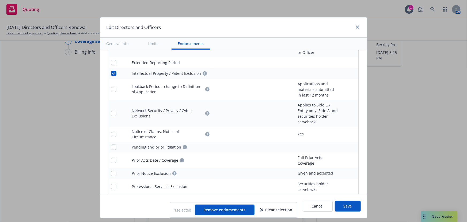
click at [109, 85] on td at bounding box center [119, 89] width 21 height 21
click at [111, 87] on input "checkbox" at bounding box center [113, 89] width 5 height 5
click at [111, 112] on input "checkbox" at bounding box center [113, 113] width 5 height 5
click at [233, 210] on span "Remove endorsements" at bounding box center [225, 209] width 42 height 5
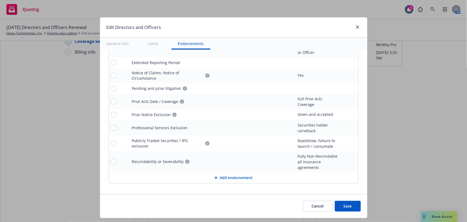
scroll to position [651, 0]
click at [111, 160] on input "checkbox" at bounding box center [113, 162] width 5 height 5
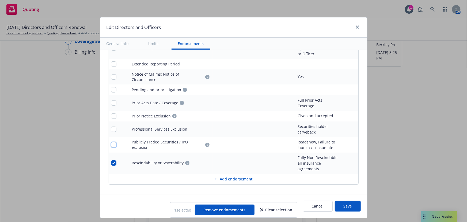
click at [111, 142] on input "checkbox" at bounding box center [113, 144] width 5 height 5
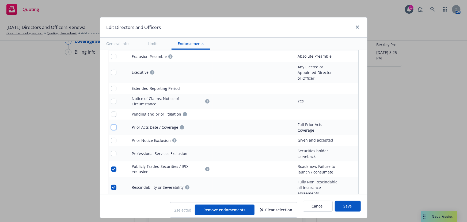
click at [111, 125] on input "checkbox" at bounding box center [113, 127] width 5 height 5
click at [111, 138] on input "checkbox" at bounding box center [113, 140] width 5 height 5
click at [111, 151] on input "checkbox" at bounding box center [113, 153] width 5 height 5
click at [227, 209] on span "Remove endorsements" at bounding box center [225, 209] width 42 height 5
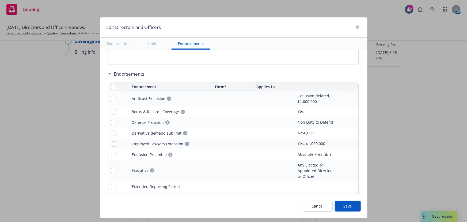
scroll to position [573, 0]
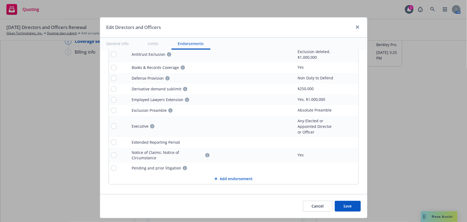
click at [345, 209] on button "Save" at bounding box center [348, 206] width 26 height 11
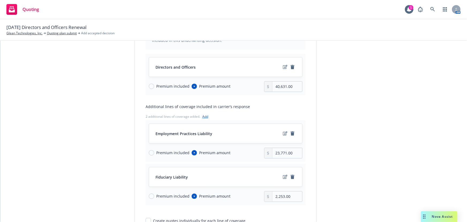
scroll to position [104, 0]
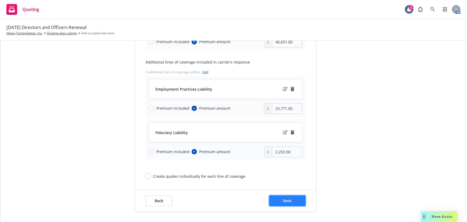
click at [288, 200] on span "Next" at bounding box center [287, 200] width 9 height 5
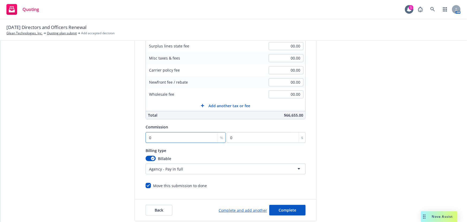
click at [176, 138] on input "0" at bounding box center [186, 137] width 80 height 11
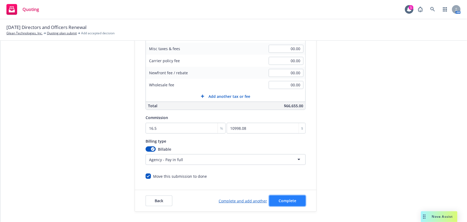
click at [279, 200] on span "Complete" at bounding box center [288, 200] width 18 height 5
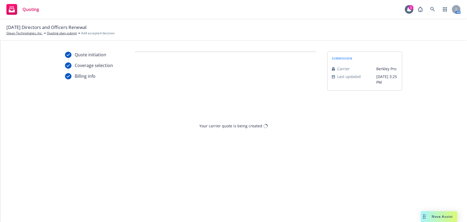
scroll to position [0, 0]
